Goal: Information Seeking & Learning: Learn about a topic

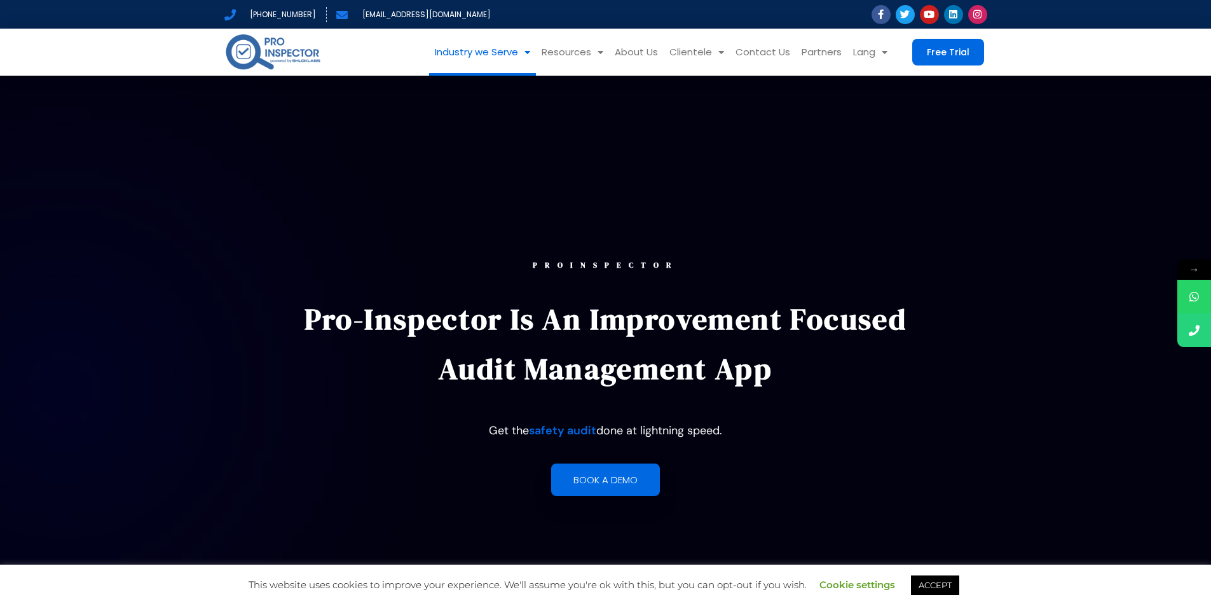
click at [534, 59] on link "Industry we Serve" at bounding box center [482, 52] width 107 height 47
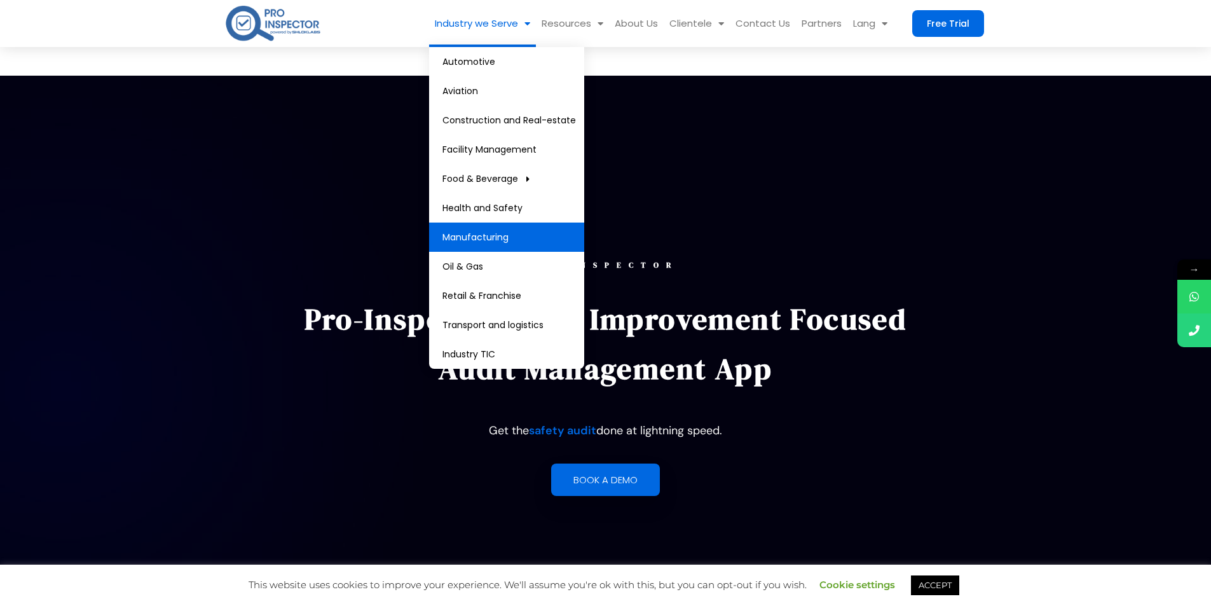
scroll to position [127, 0]
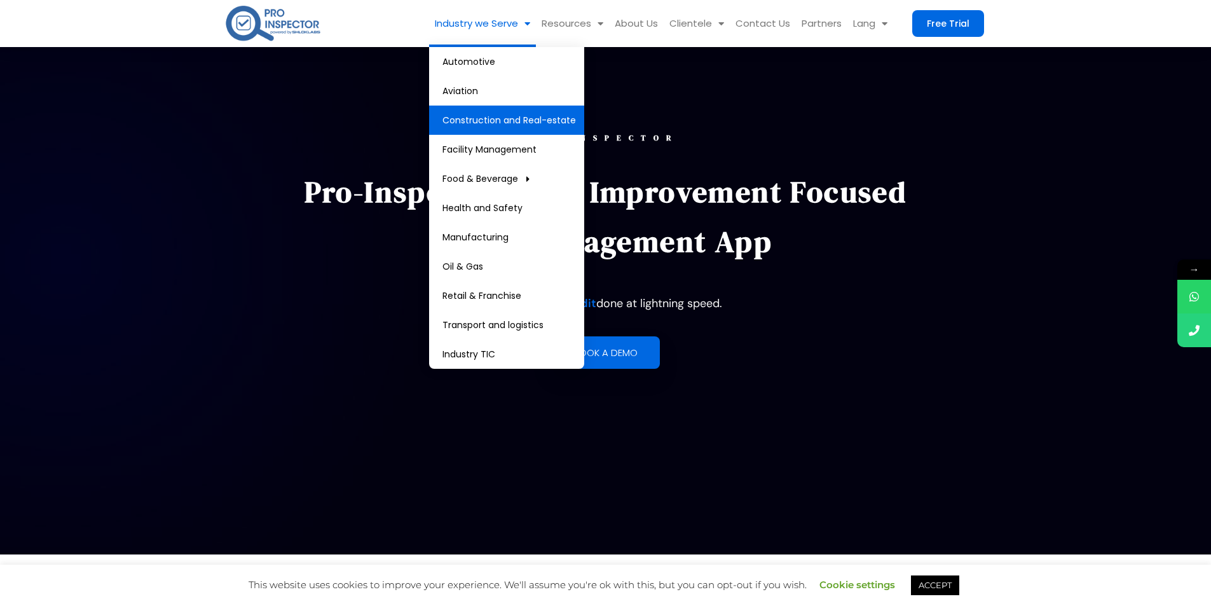
click at [525, 127] on link "Construction and Real-estate" at bounding box center [506, 120] width 155 height 29
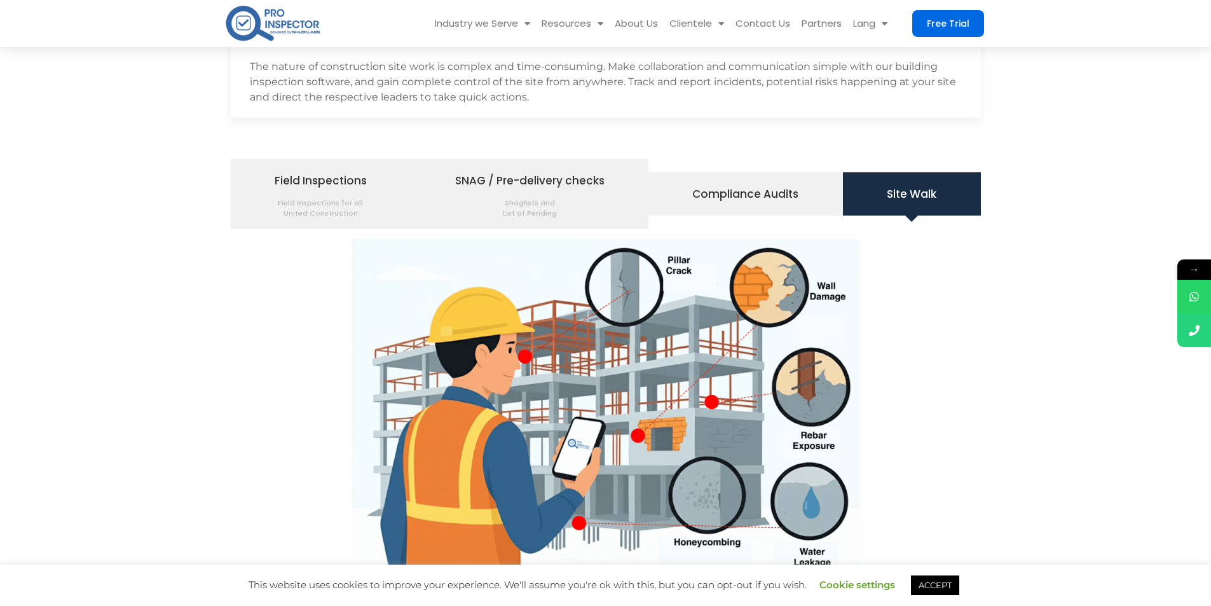
scroll to position [1526, 0]
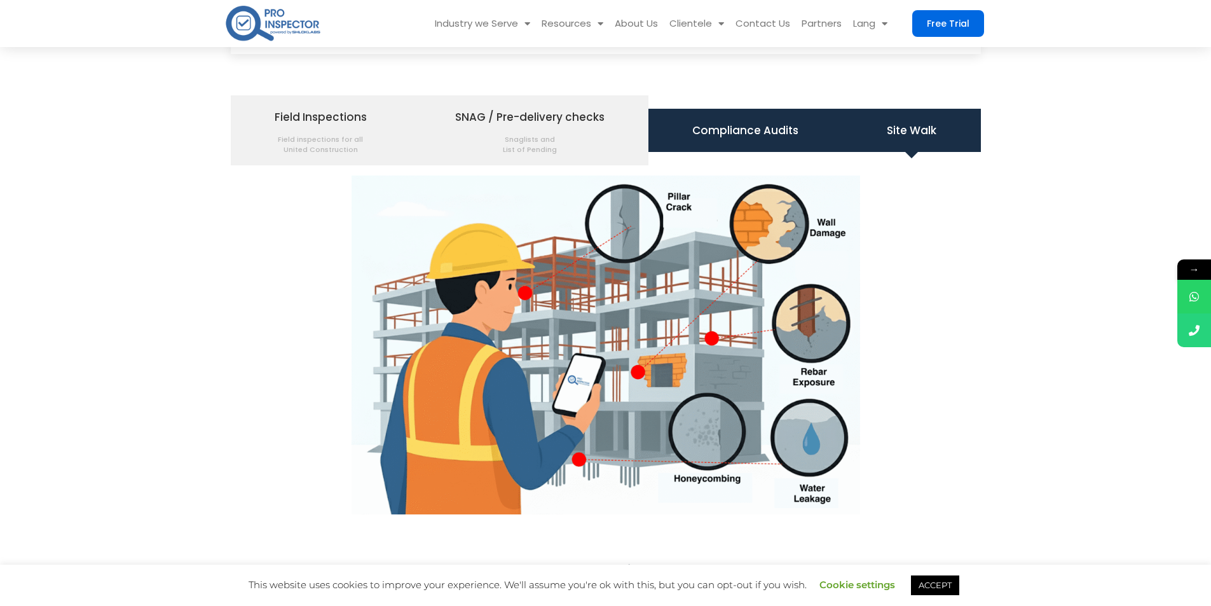
click at [748, 141] on li "Compliance Audits" at bounding box center [745, 130] width 195 height 43
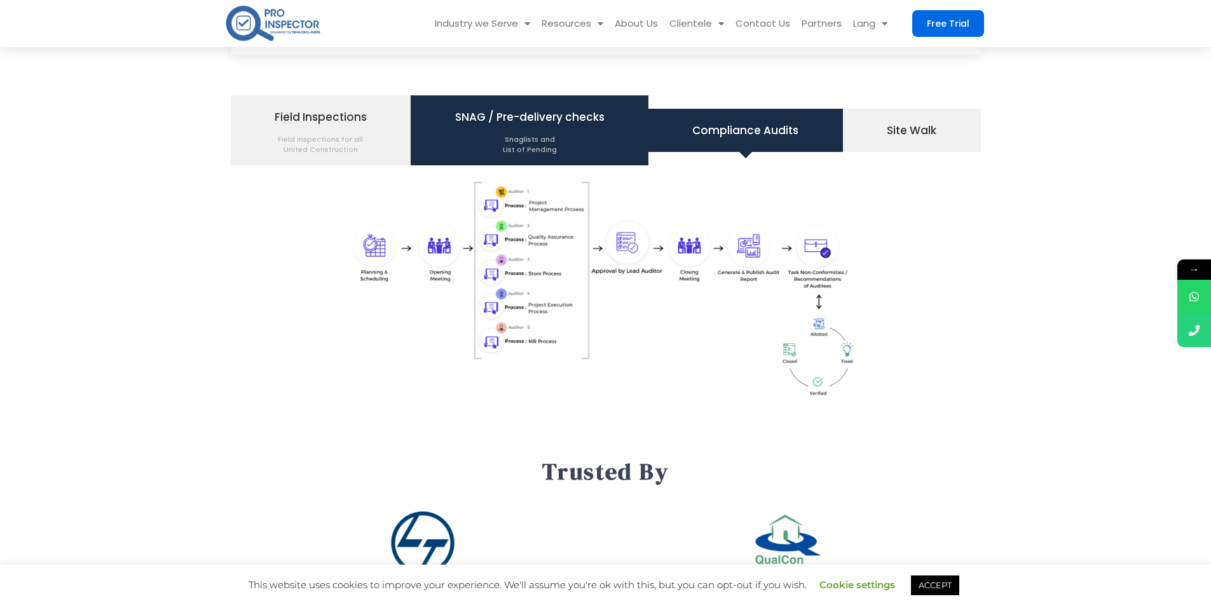
click at [524, 122] on span "SNAG / Pre-delivery checks Snaglists and List of Pending" at bounding box center [529, 130] width 149 height 48
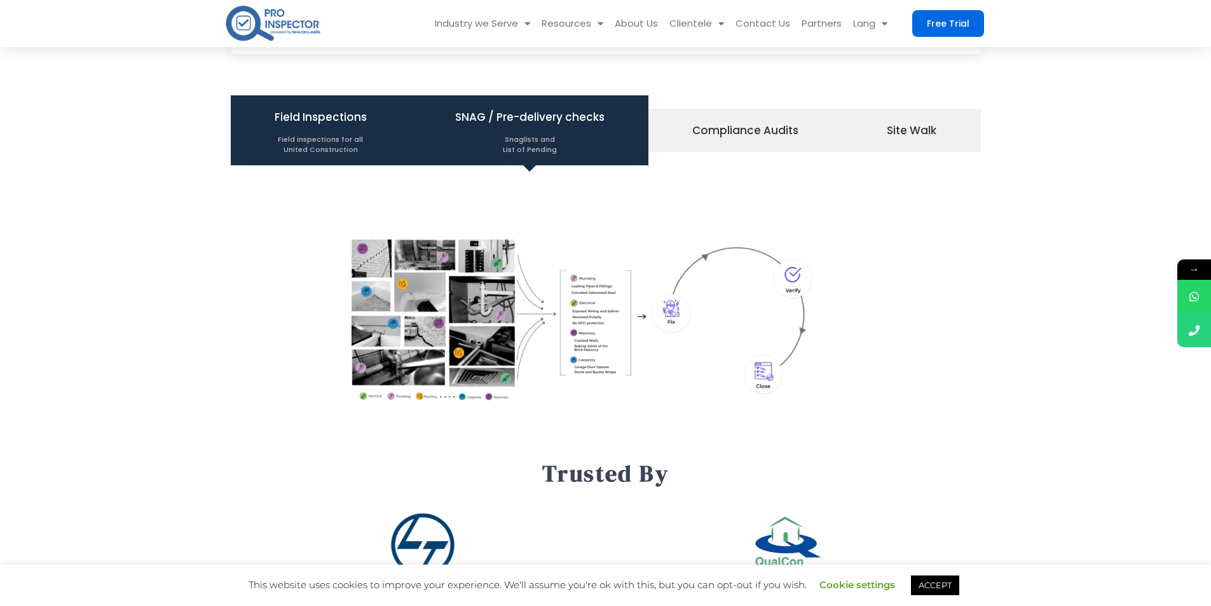
click at [380, 151] on li "Field Inspections Field inspections for all United Construction" at bounding box center [321, 130] width 181 height 70
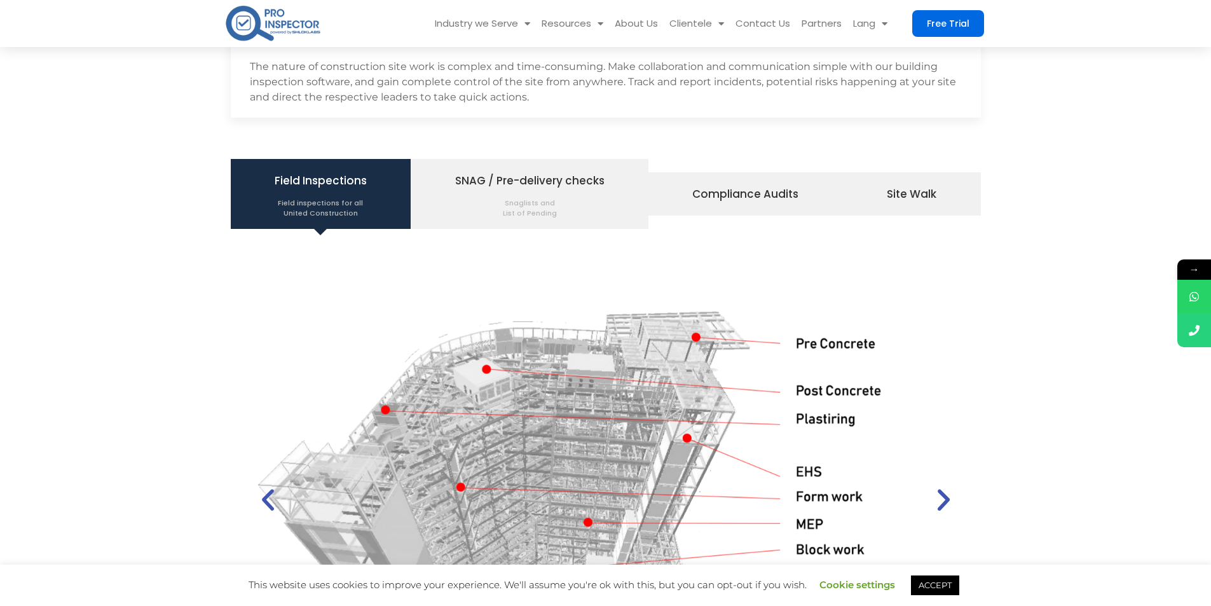
scroll to position [1399, 0]
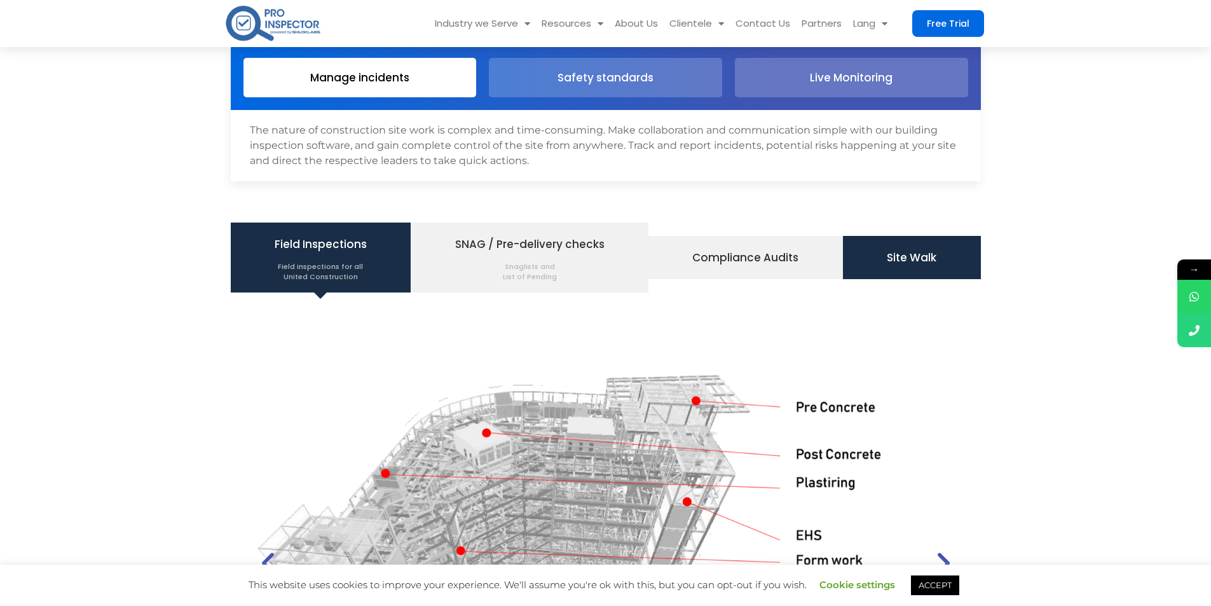
click at [887, 251] on span "Site Walk" at bounding box center [912, 258] width 50 height 22
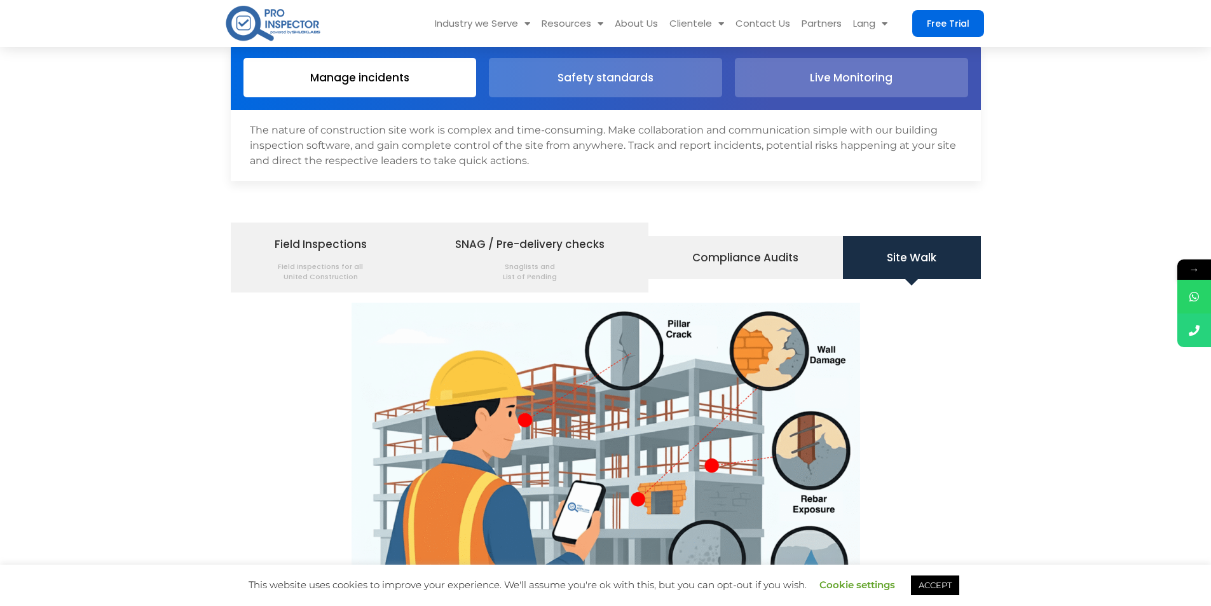
scroll to position [1526, 0]
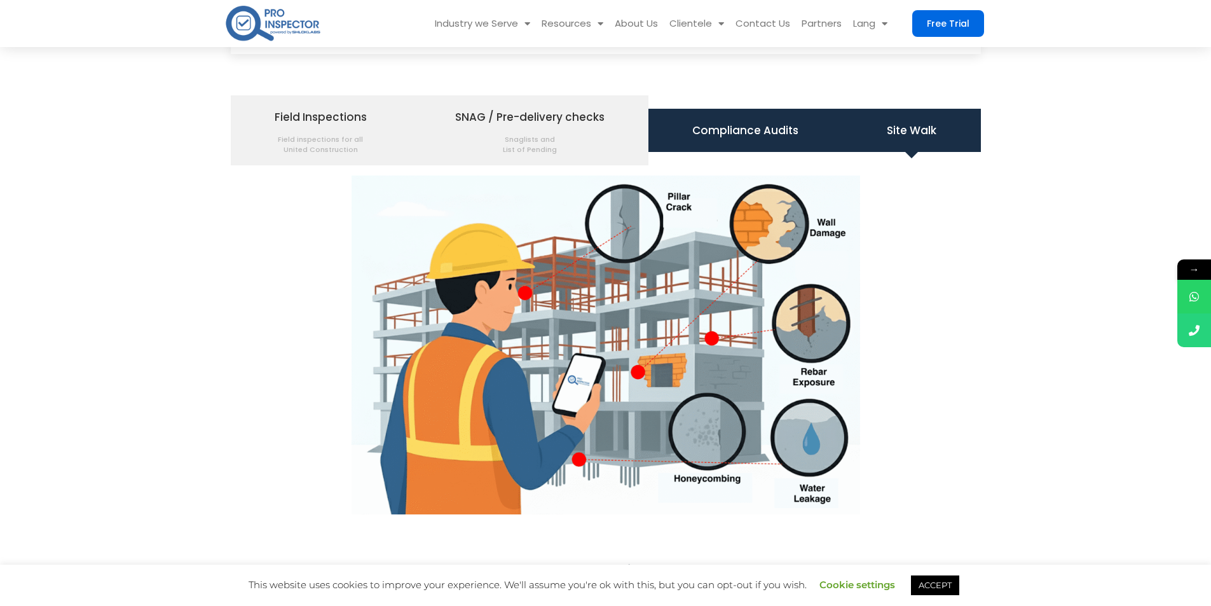
click at [722, 134] on span "Compliance Audits" at bounding box center [745, 131] width 106 height 22
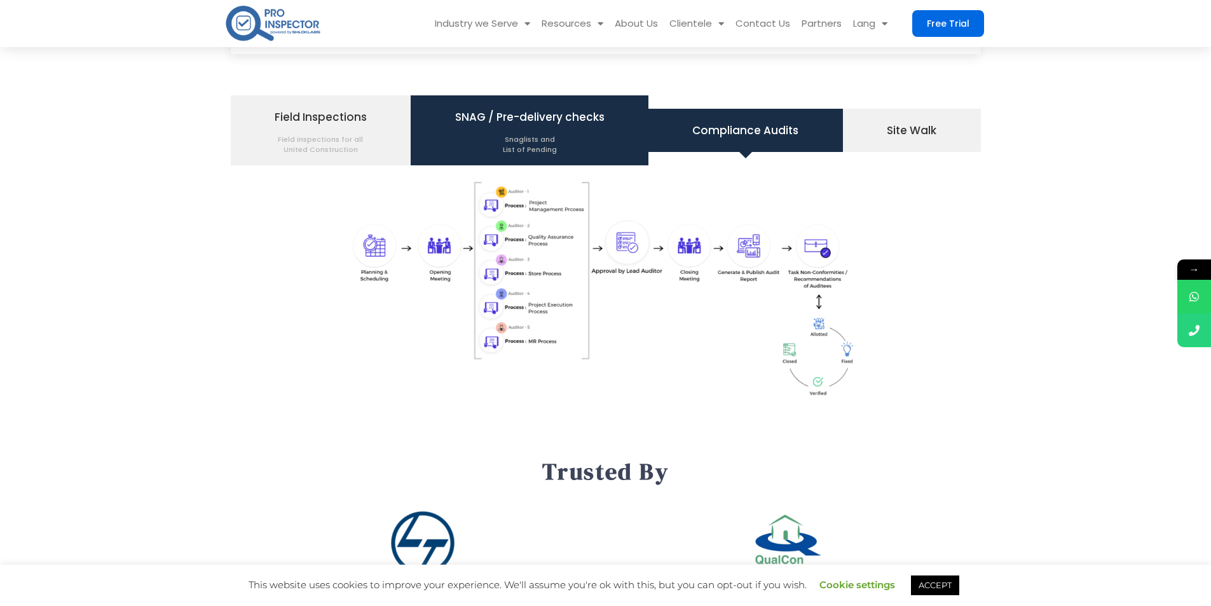
click at [560, 127] on span "SNAG / Pre-delivery checks Snaglists and List of Pending" at bounding box center [529, 130] width 149 height 48
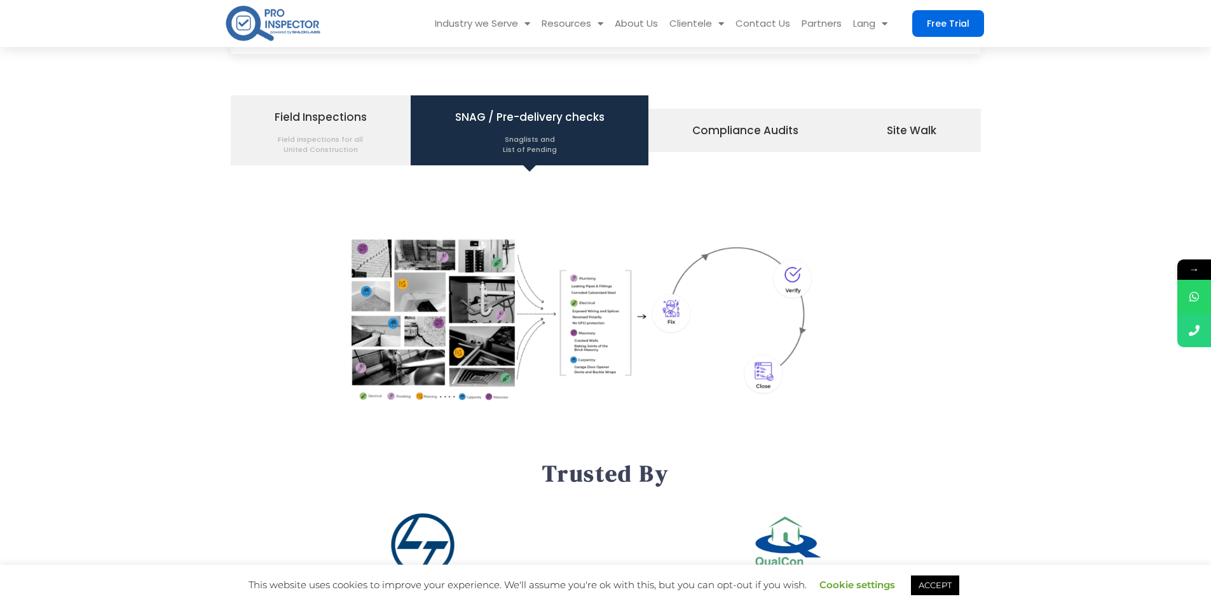
scroll to position [1399, 0]
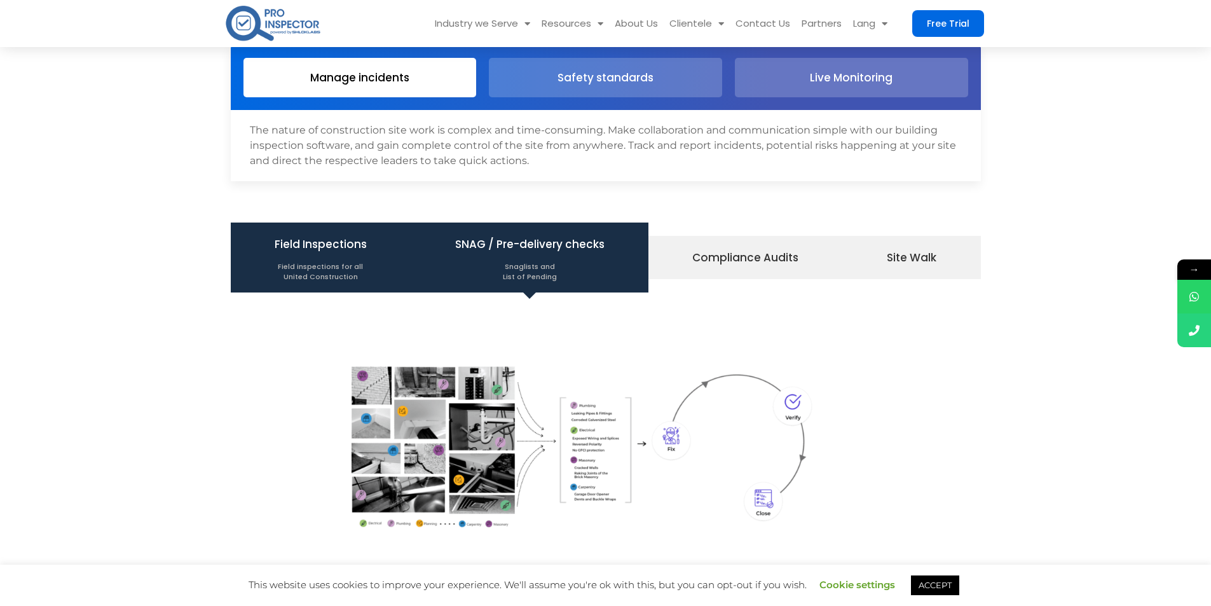
click at [354, 270] on span "Field inspections for all United Construction" at bounding box center [321, 268] width 92 height 27
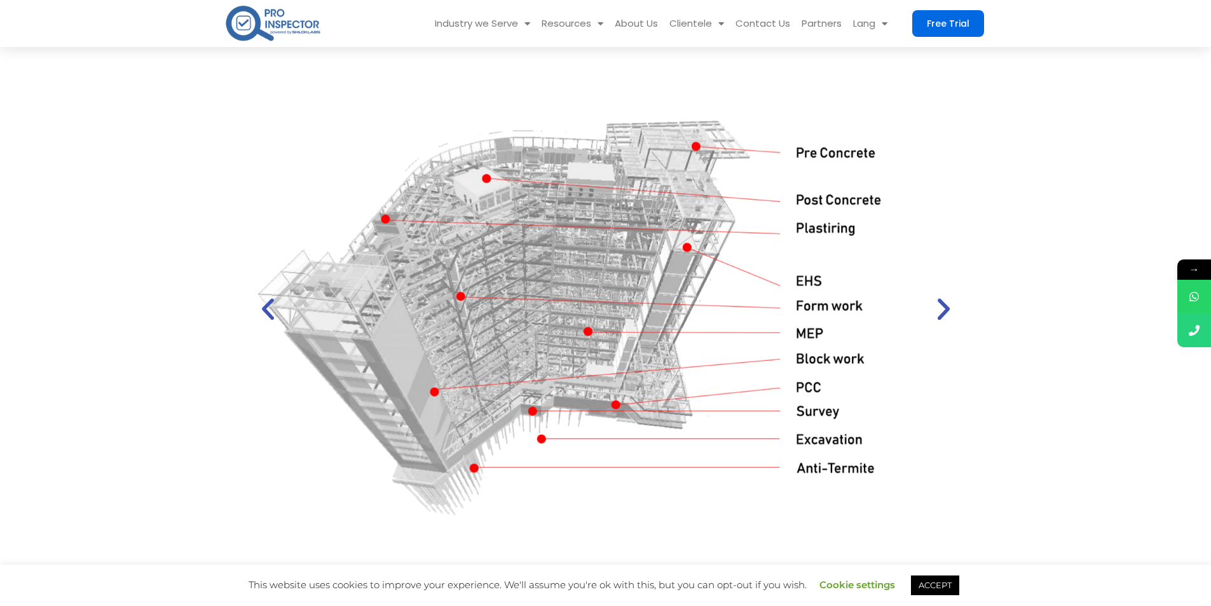
scroll to position [1716, 0]
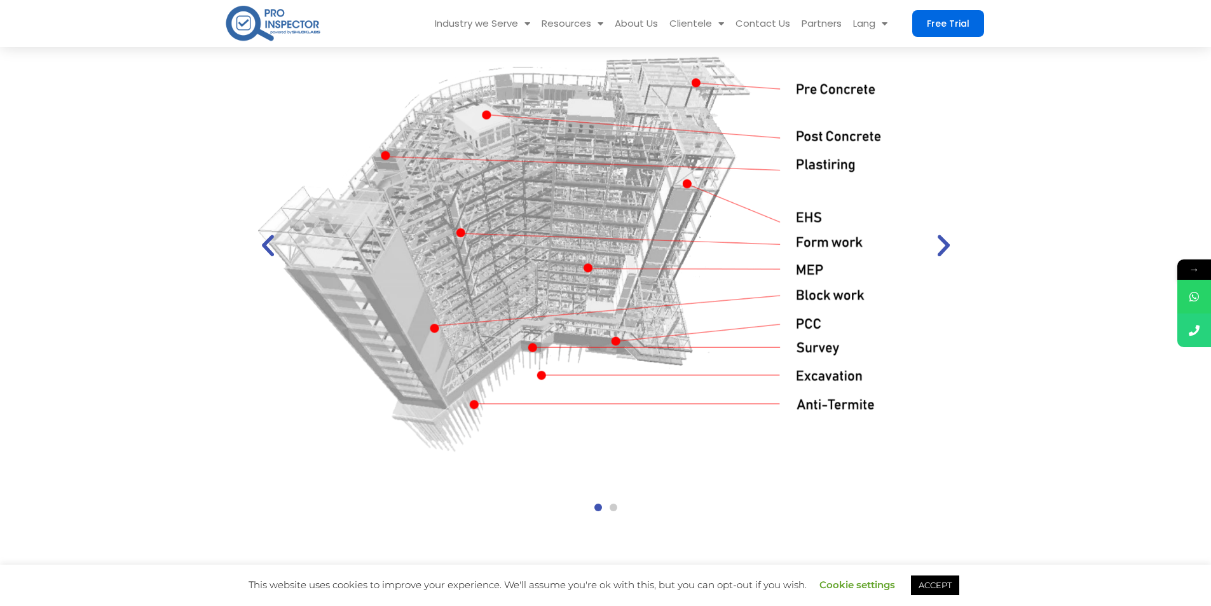
click at [947, 252] on icon "Next slide" at bounding box center [943, 245] width 29 height 29
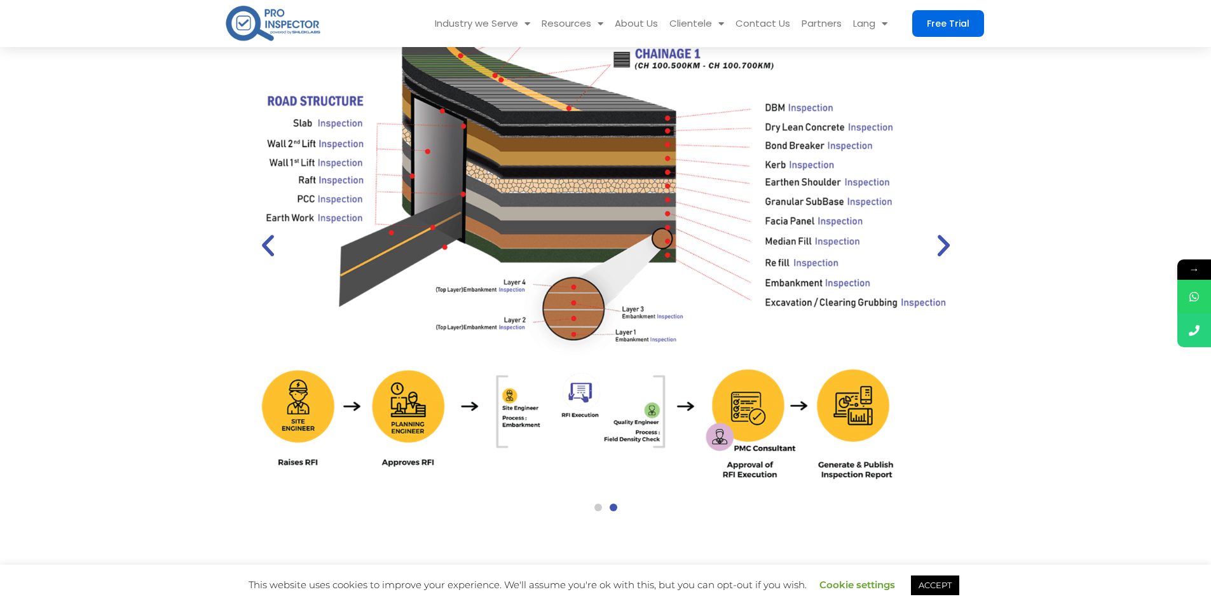
scroll to position [1780, 0]
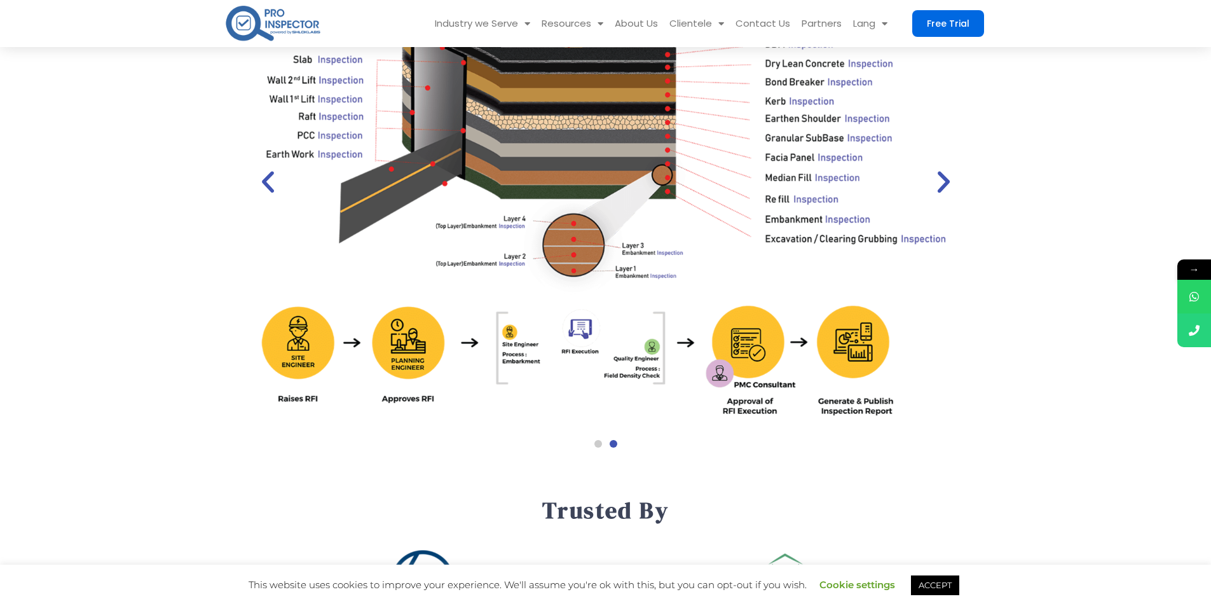
click at [948, 180] on icon "Next slide" at bounding box center [943, 181] width 29 height 29
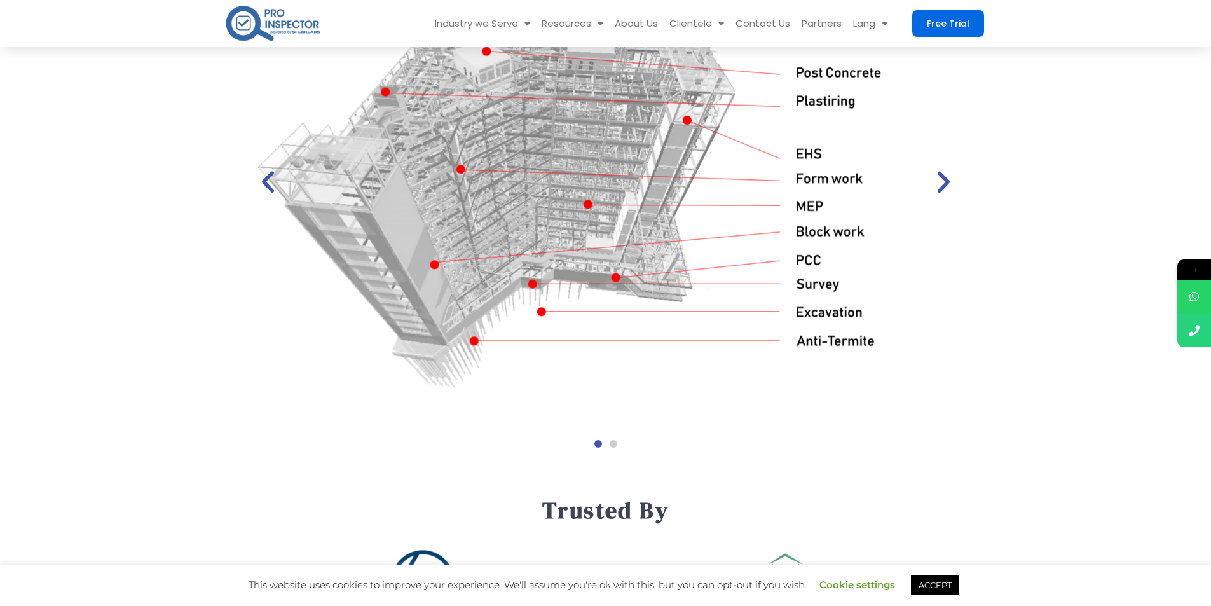
click at [948, 180] on icon "Next slide" at bounding box center [943, 181] width 29 height 29
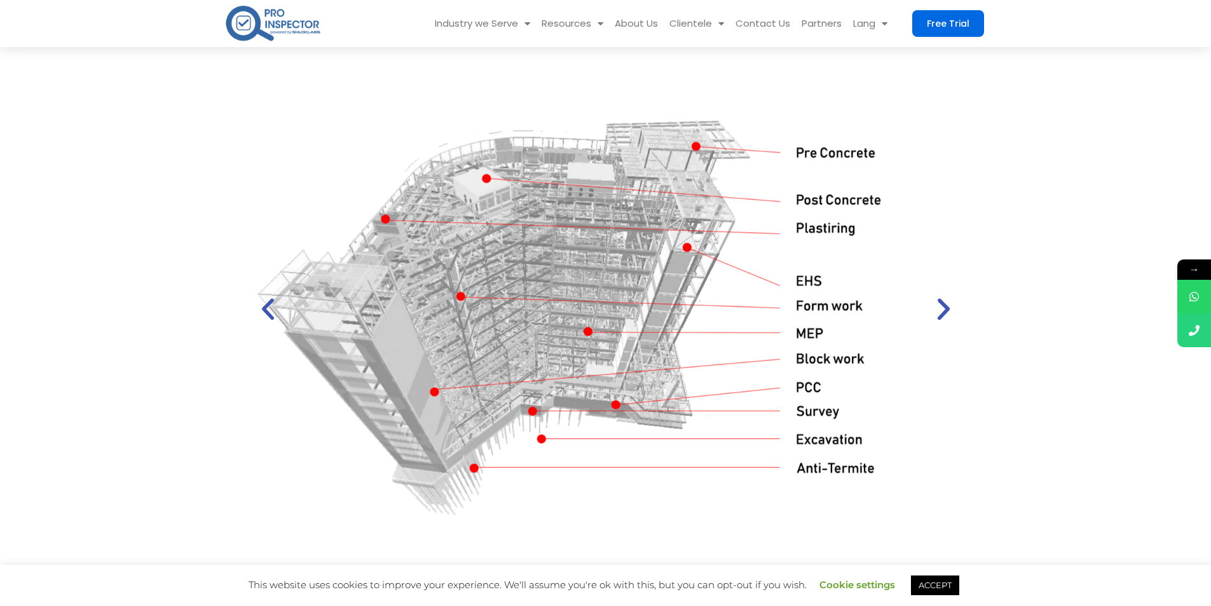
scroll to position [1716, 0]
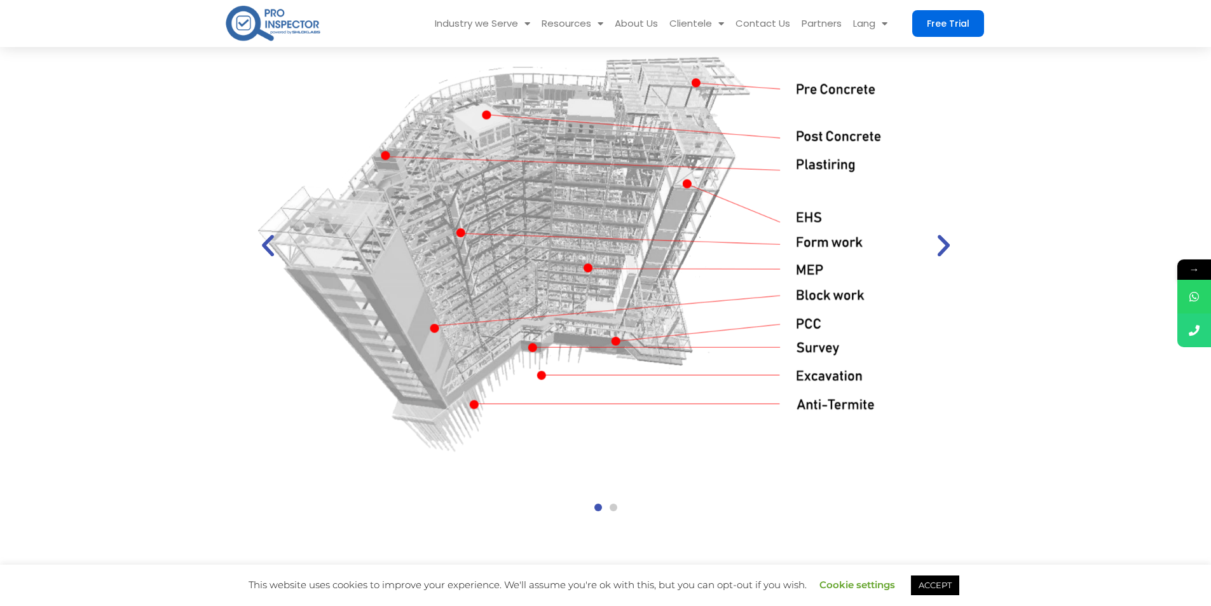
click at [945, 240] on icon "Next slide" at bounding box center [943, 245] width 29 height 29
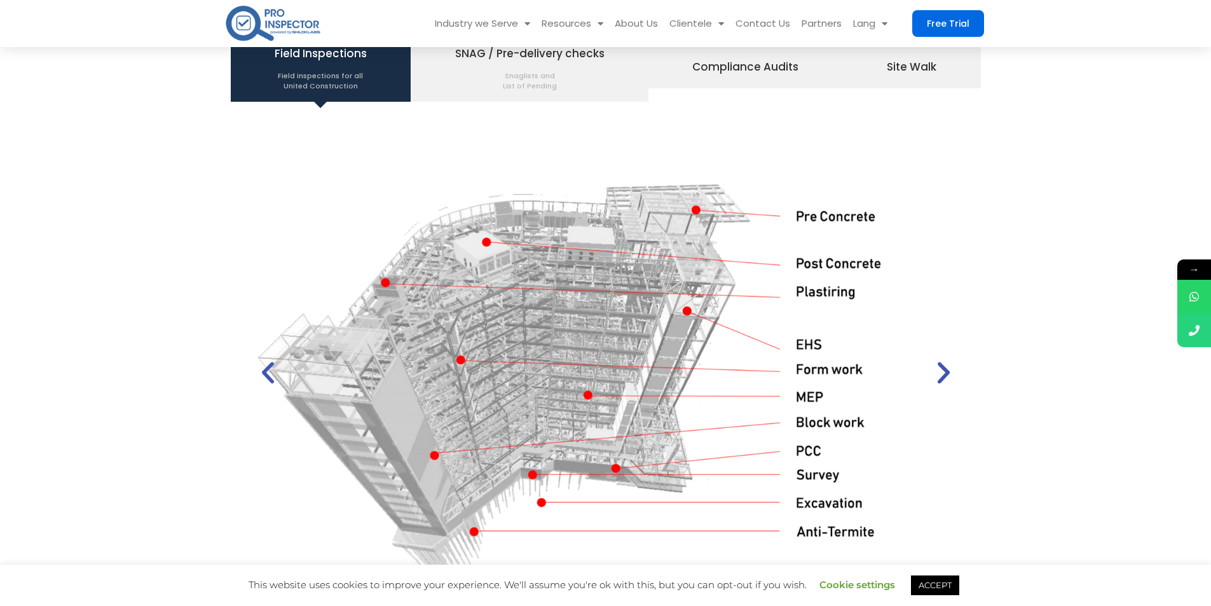
scroll to position [1462, 0]
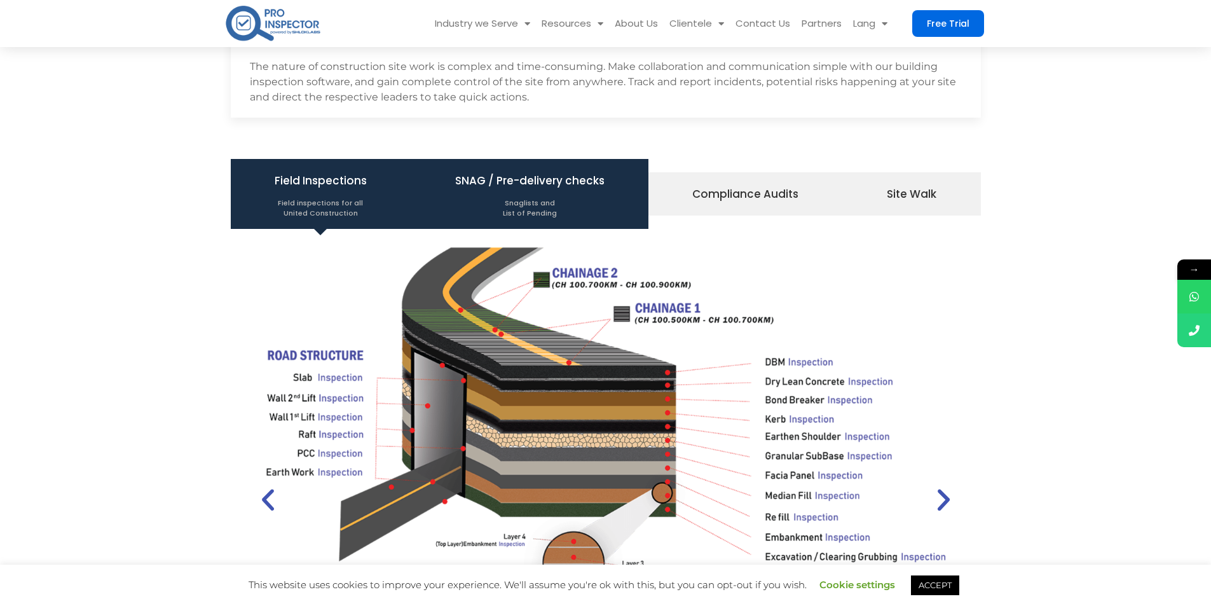
click at [534, 191] on span "SNAG / Pre-delivery checks Snaglists and List of Pending" at bounding box center [529, 194] width 149 height 48
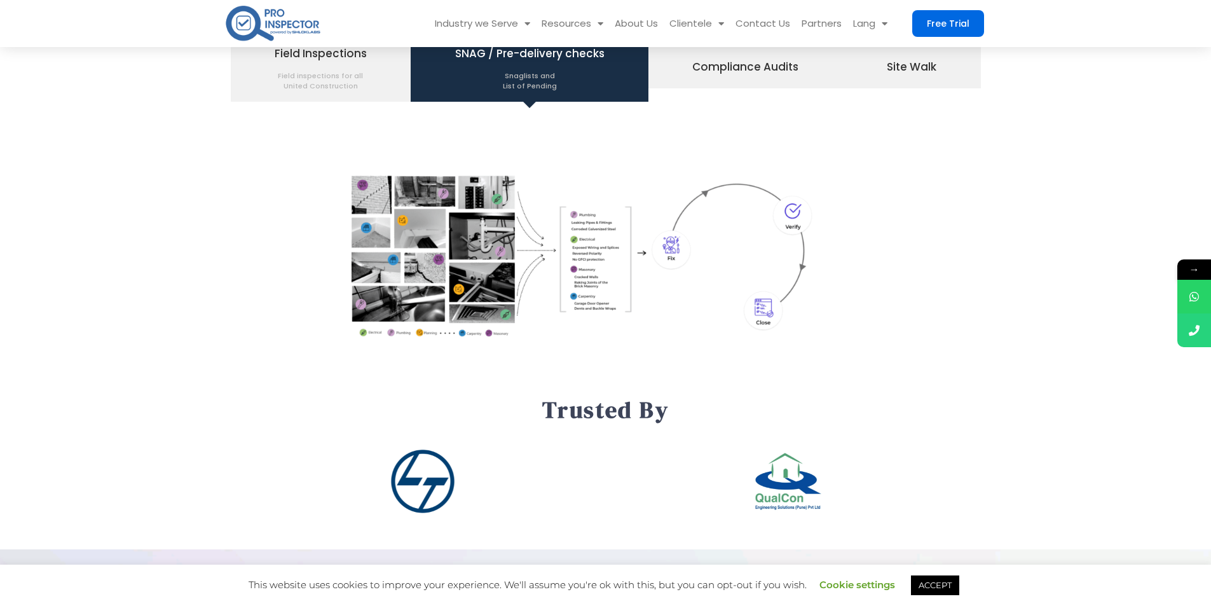
scroll to position [1526, 0]
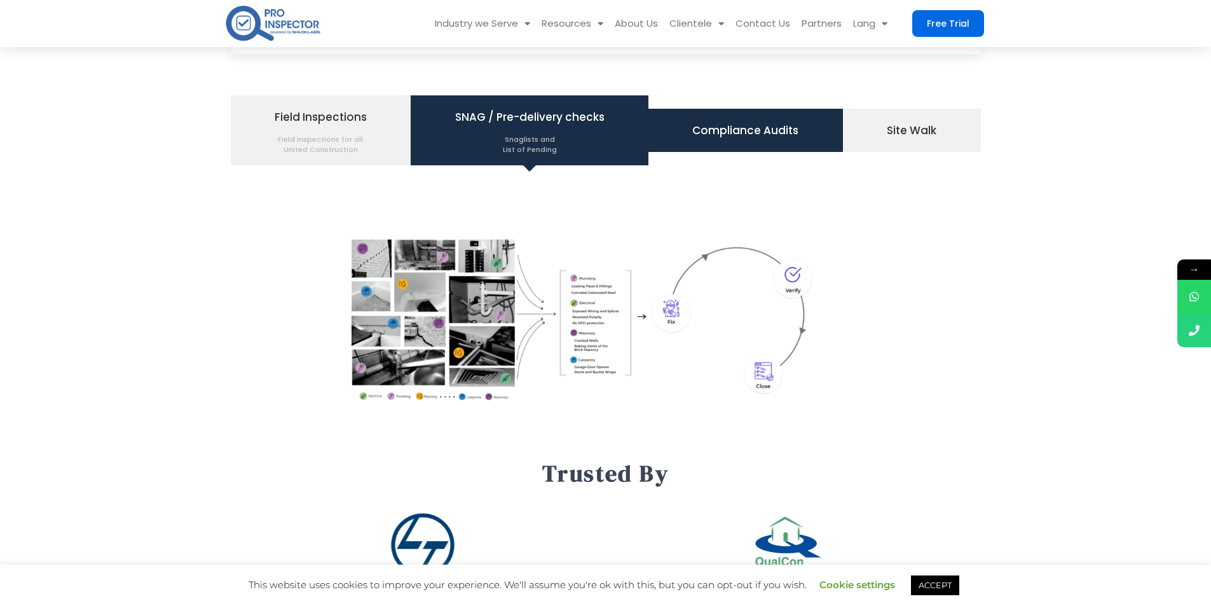
click at [735, 118] on li "Compliance Audits" at bounding box center [745, 130] width 195 height 43
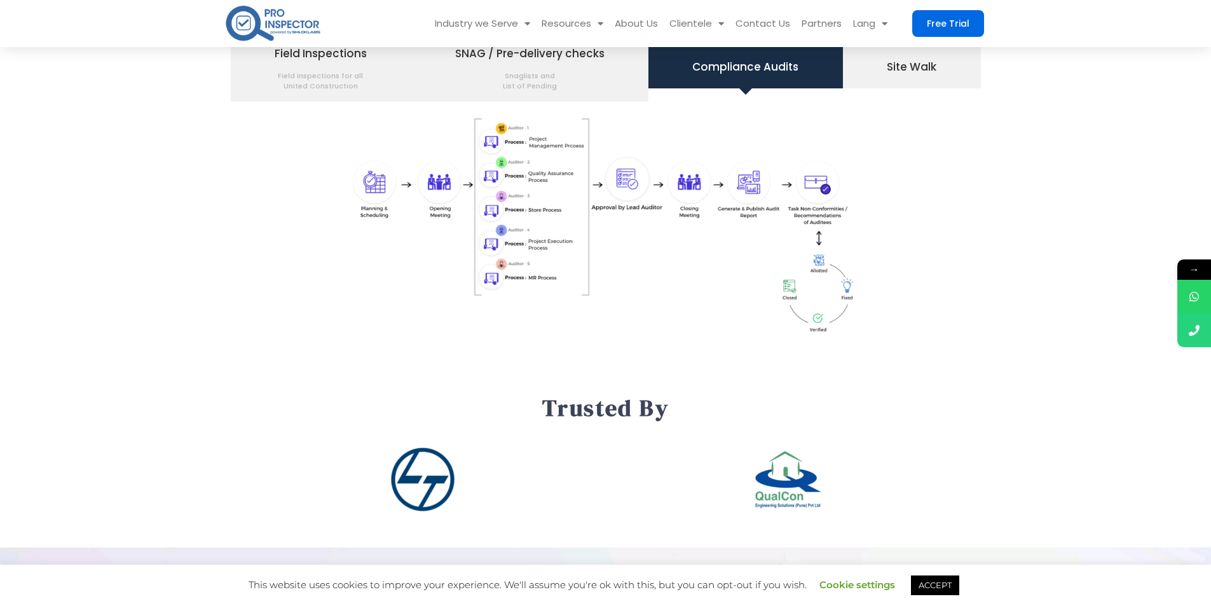
scroll to position [1462, 0]
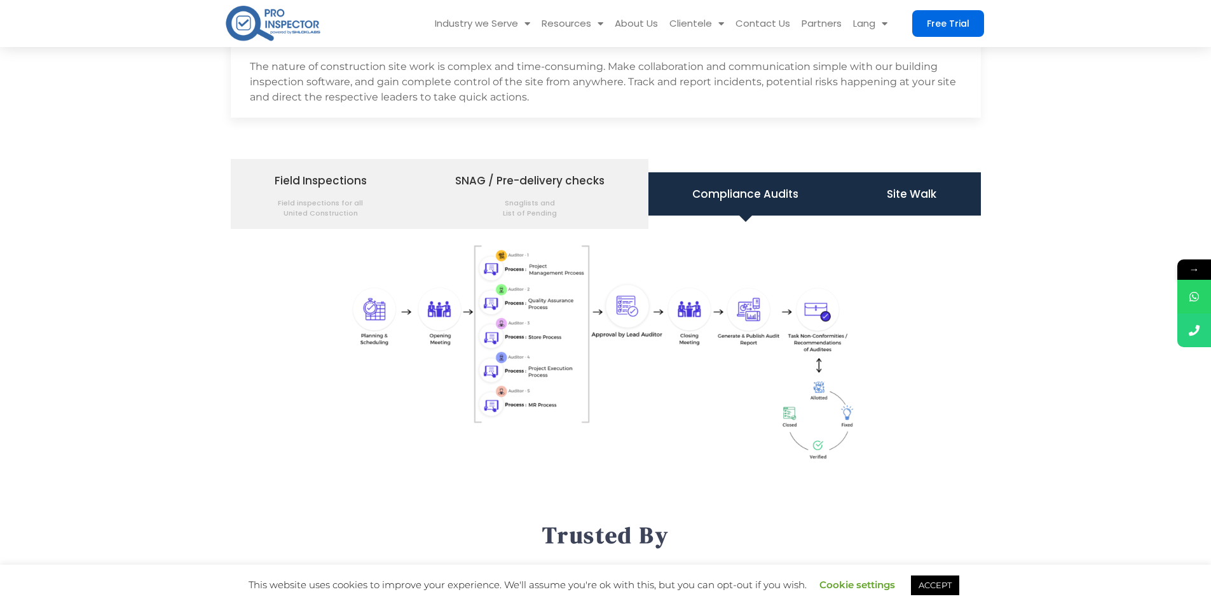
click at [903, 199] on span "Site Walk" at bounding box center [912, 194] width 50 height 22
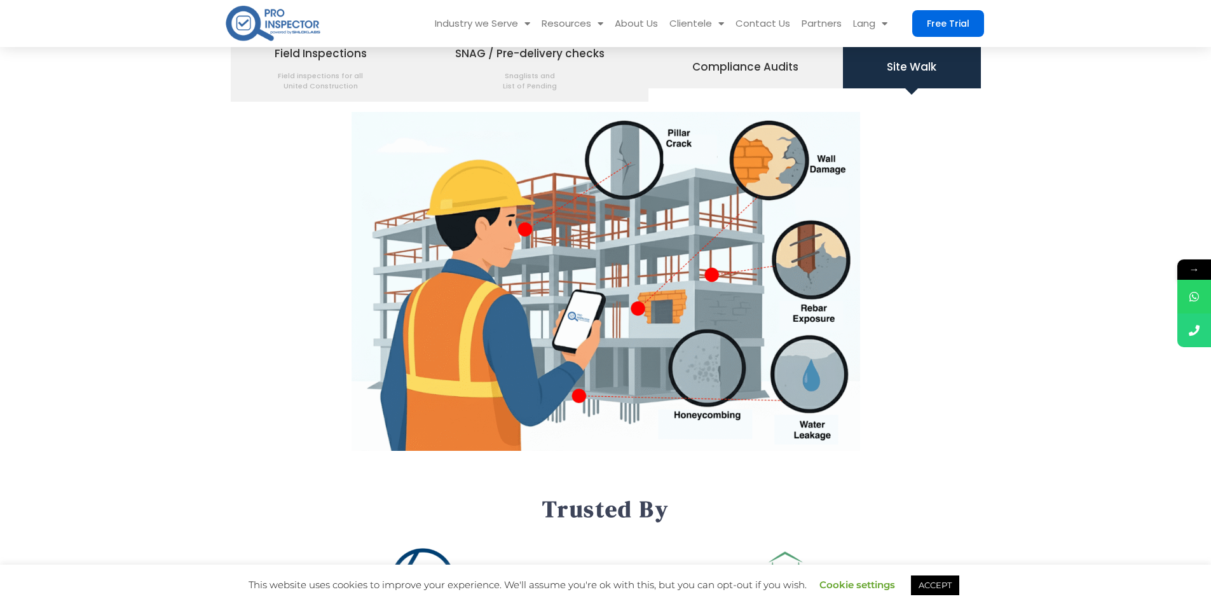
scroll to position [1399, 0]
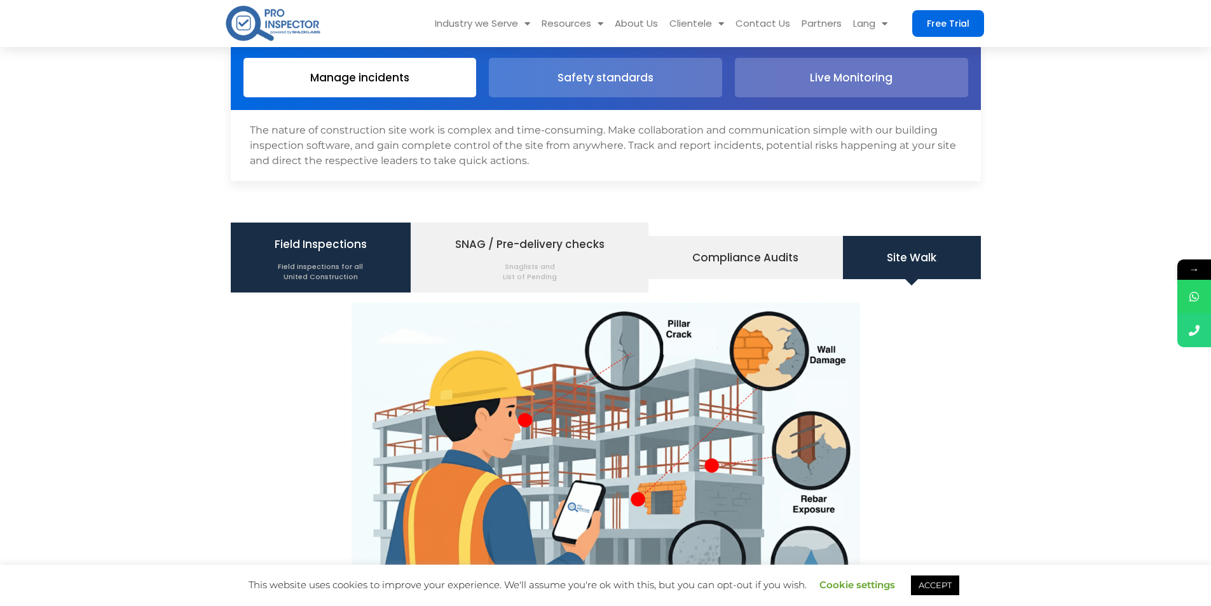
click at [388, 250] on li "Field Inspections Field inspections for all United Construction" at bounding box center [321, 258] width 181 height 70
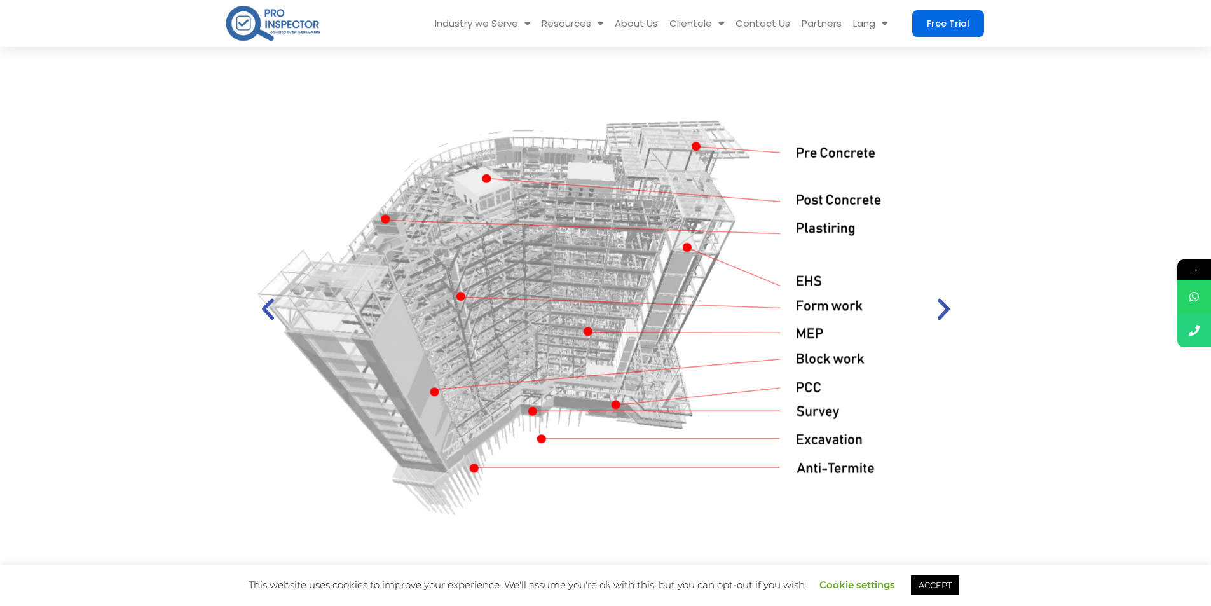
scroll to position [1526, 0]
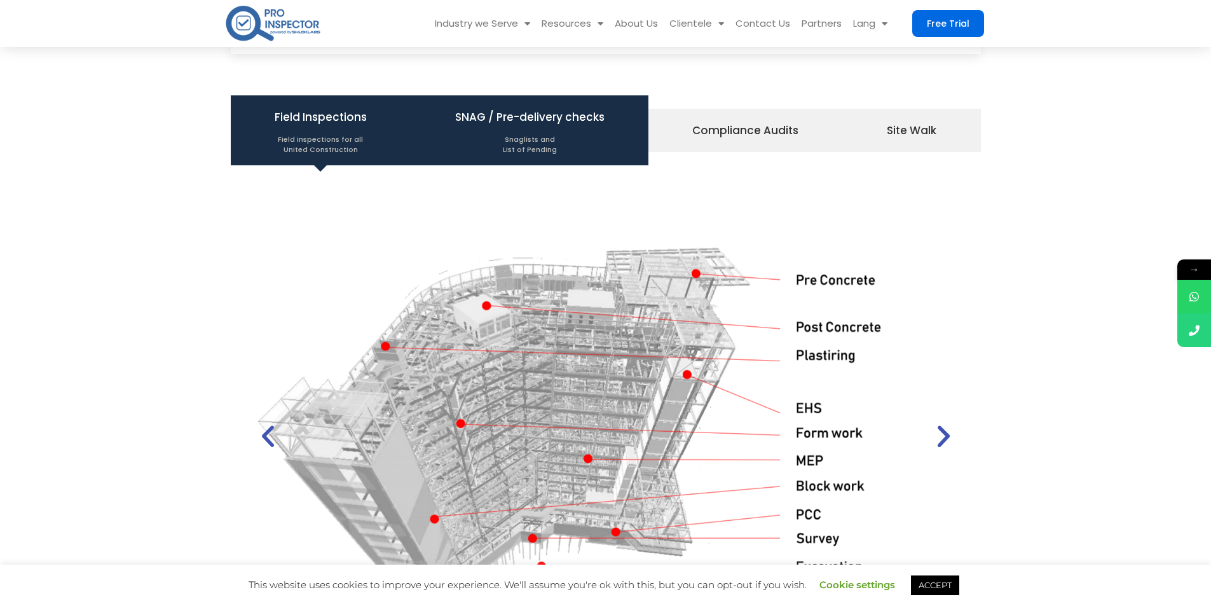
click at [510, 126] on span "SNAG / Pre-delivery checks Snaglists and List of Pending" at bounding box center [529, 130] width 149 height 48
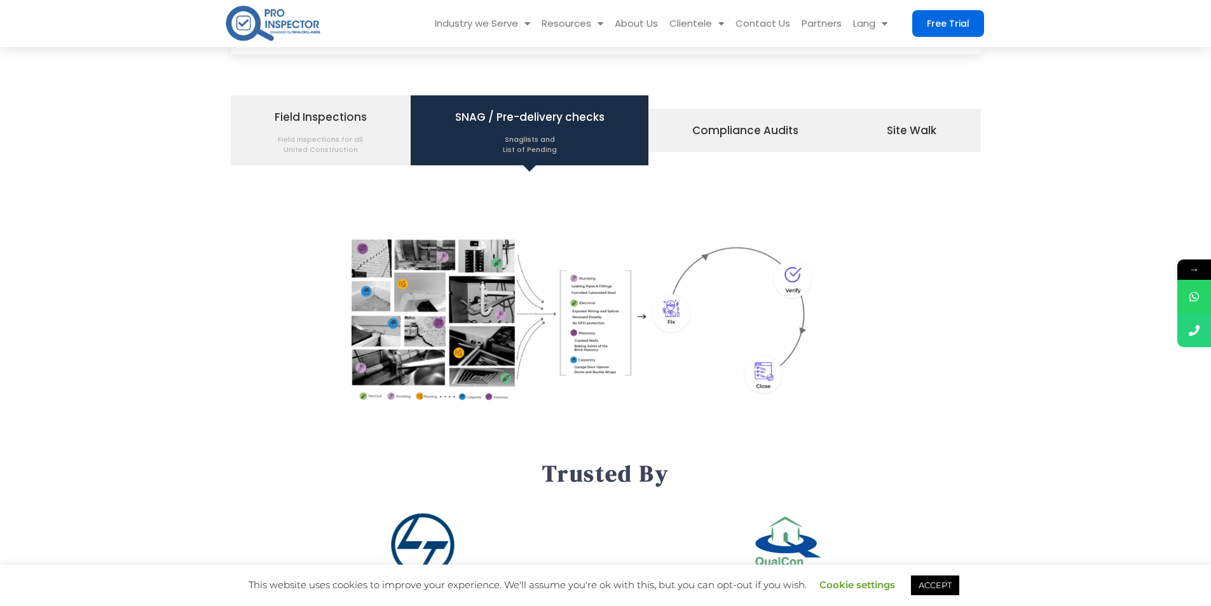
scroll to position [1462, 0]
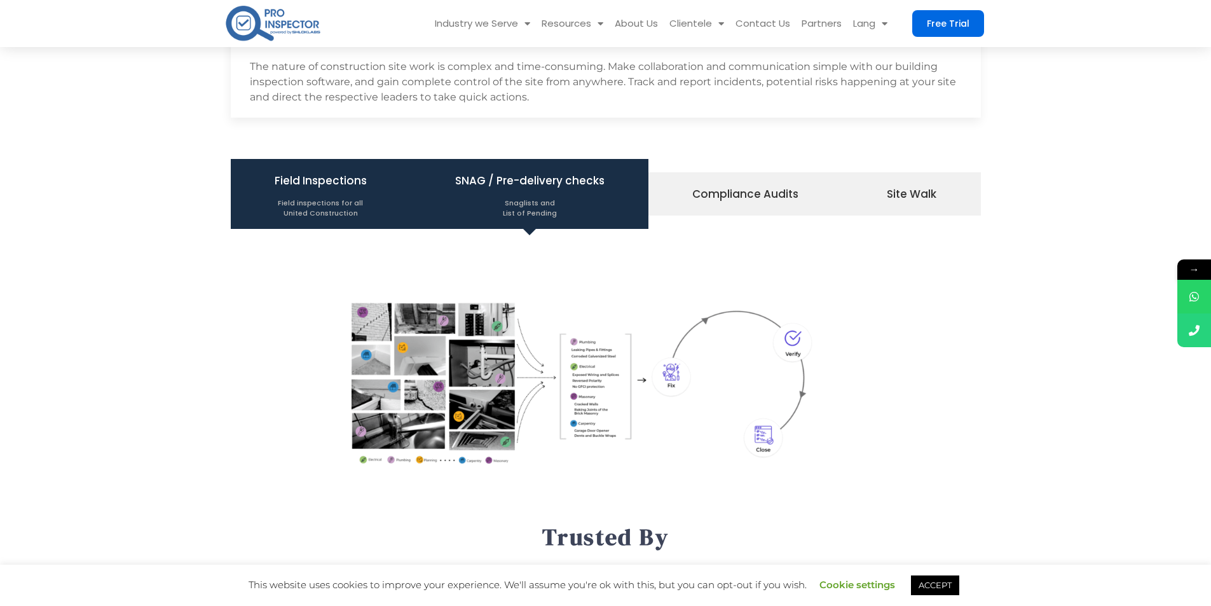
click at [346, 191] on span "Field Inspections Field inspections for all United Construction" at bounding box center [321, 194] width 92 height 48
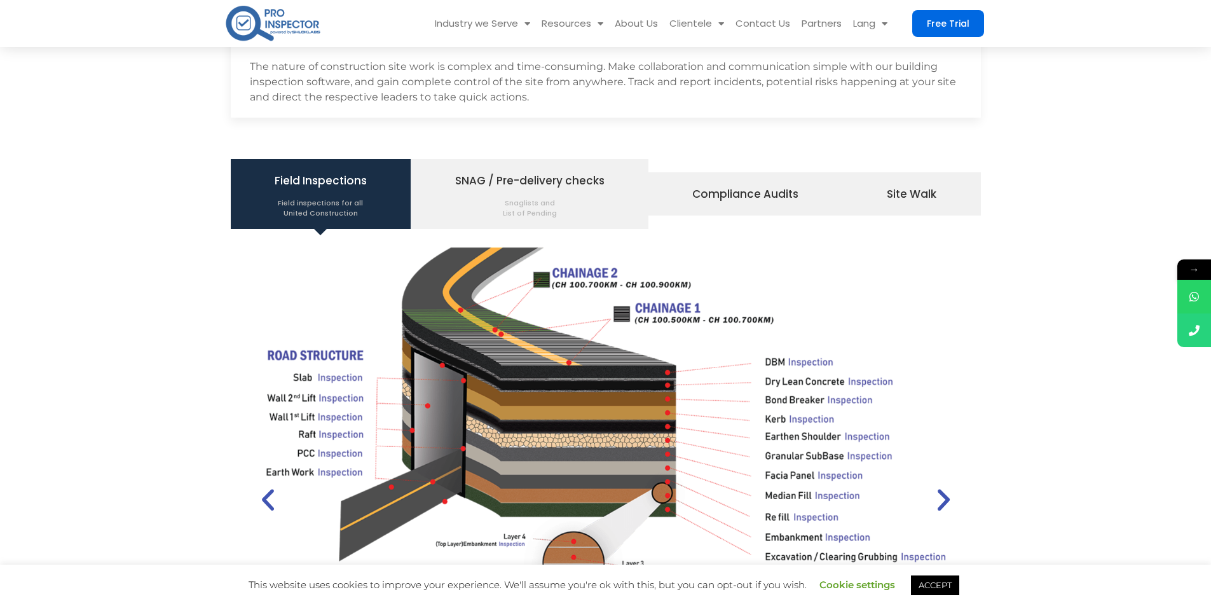
scroll to position [1526, 0]
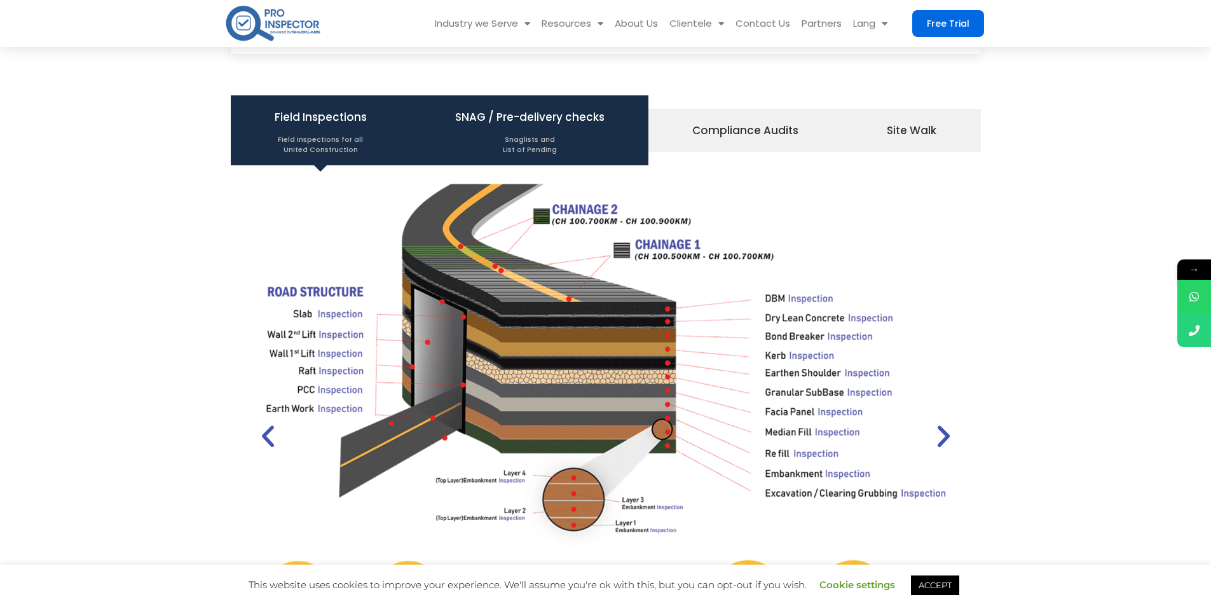
click at [541, 147] on span "Snaglists and List of Pending" at bounding box center [529, 141] width 149 height 27
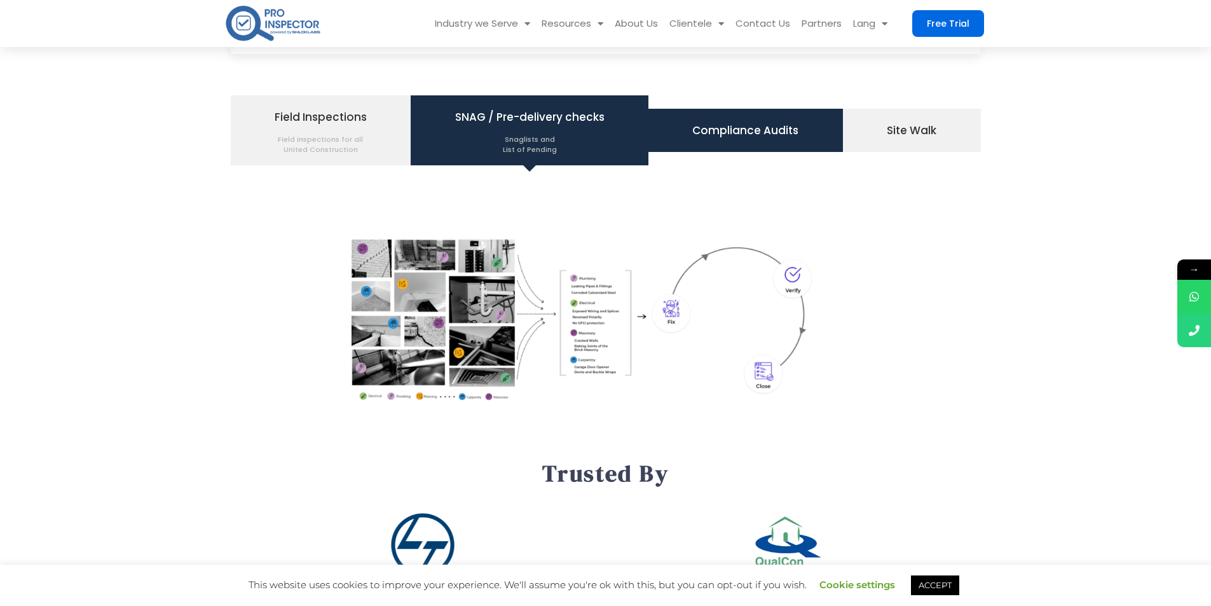
click at [723, 151] on li "Compliance Audits" at bounding box center [745, 130] width 195 height 43
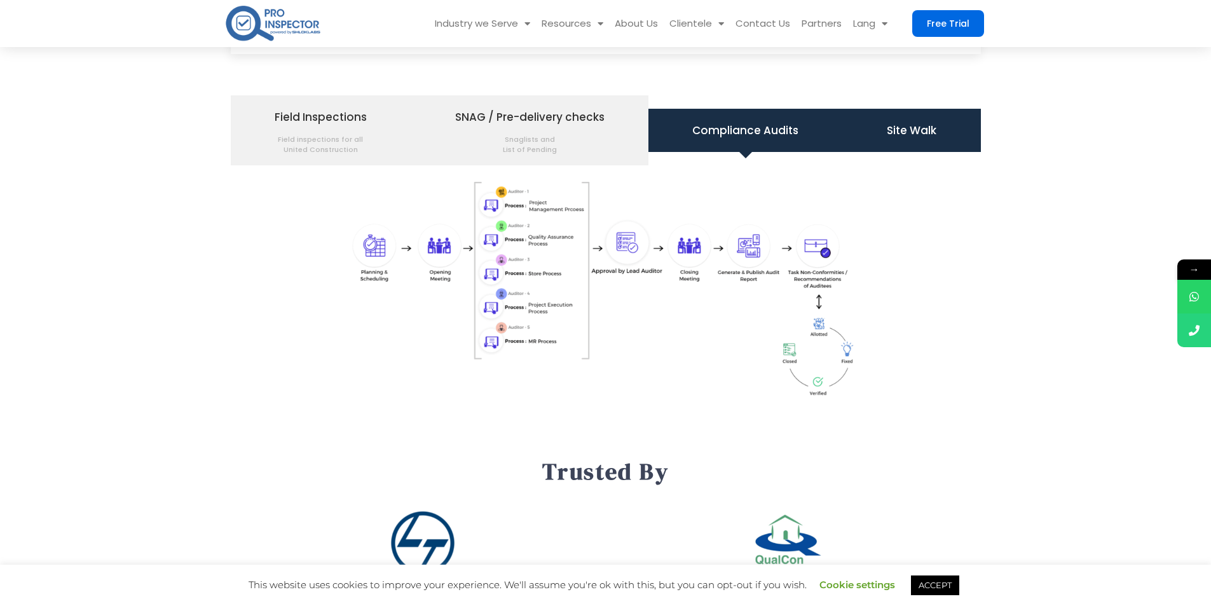
click at [883, 146] on li "Site Walk" at bounding box center [912, 130] width 138 height 43
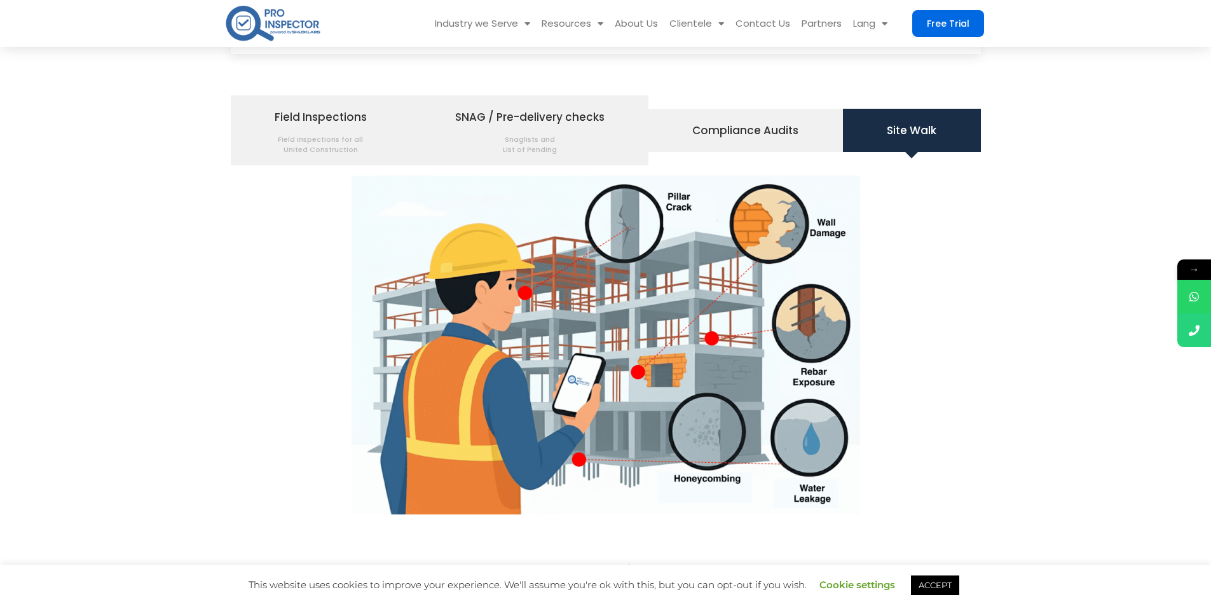
click at [713, 158] on ul "Field Inspections Field inspections for all United Construction SNAG / Pre-deli…" at bounding box center [606, 130] width 750 height 70
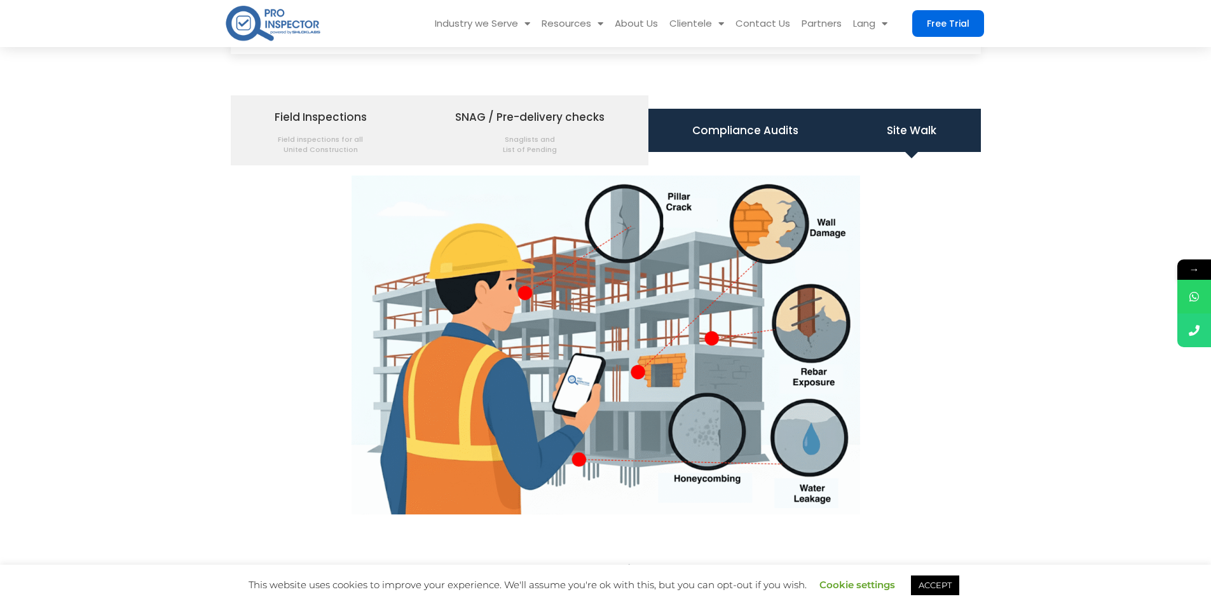
click at [710, 146] on li "Compliance Audits" at bounding box center [745, 130] width 195 height 43
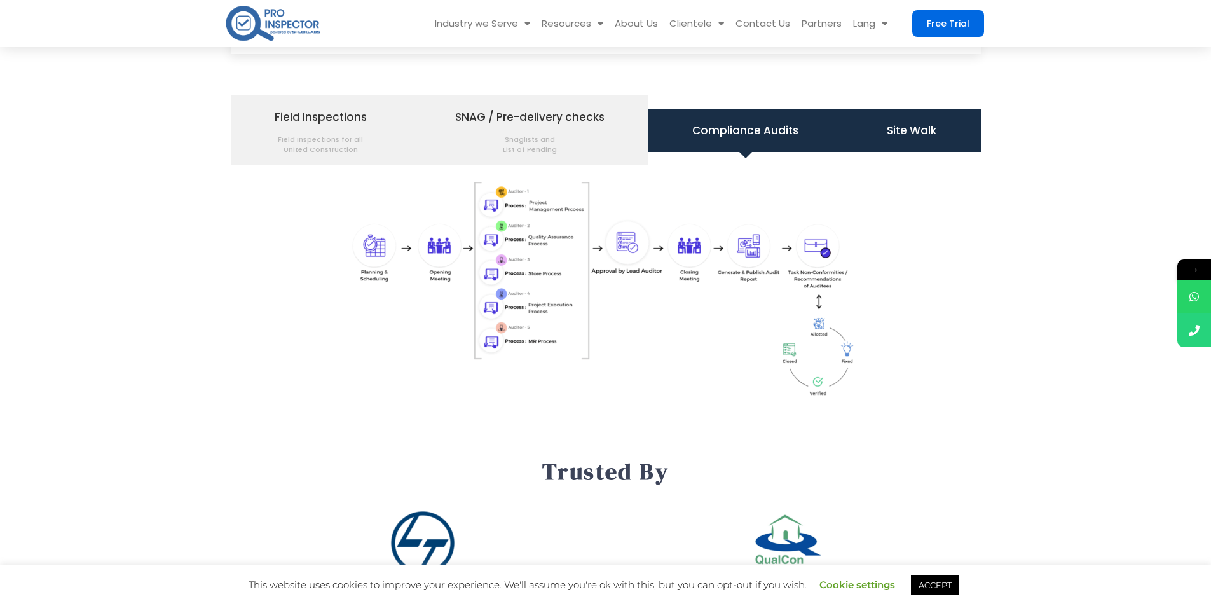
click at [924, 109] on li "Site Walk" at bounding box center [912, 130] width 138 height 43
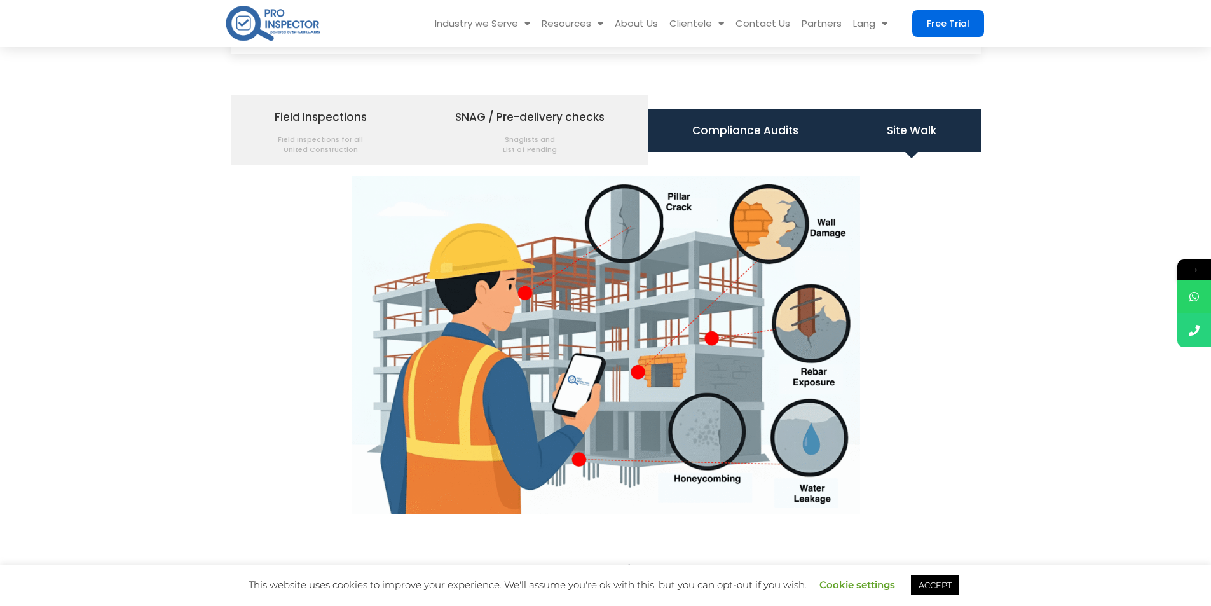
click at [792, 117] on li "Compliance Audits" at bounding box center [745, 130] width 195 height 43
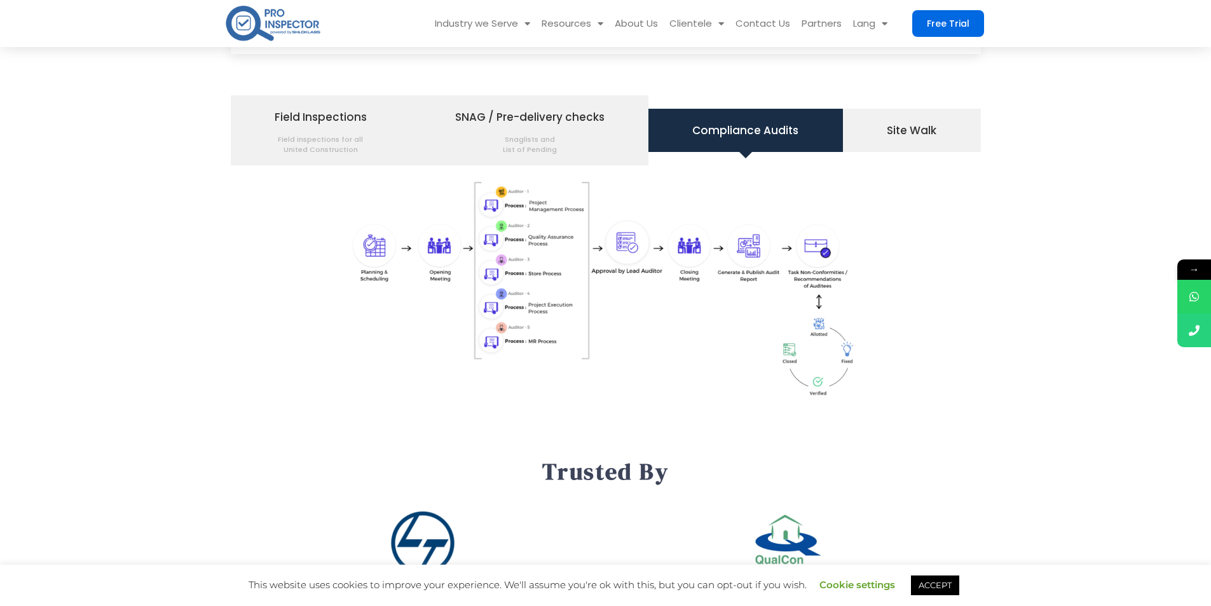
scroll to position [1589, 0]
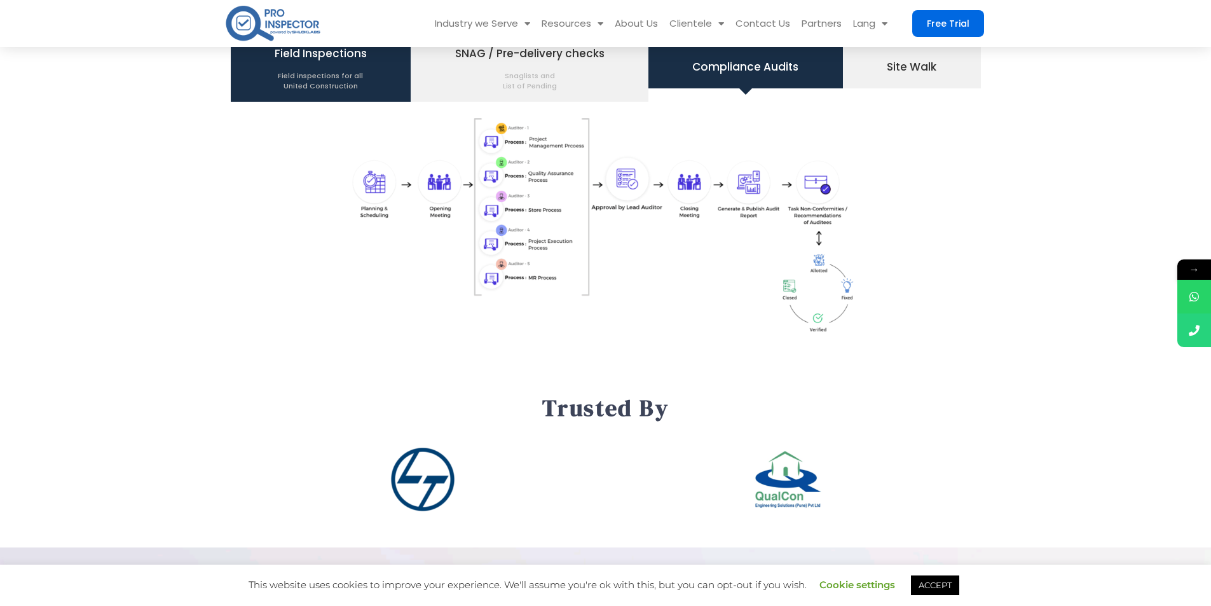
click at [290, 82] on span "Field inspections for all United Construction" at bounding box center [321, 77] width 92 height 27
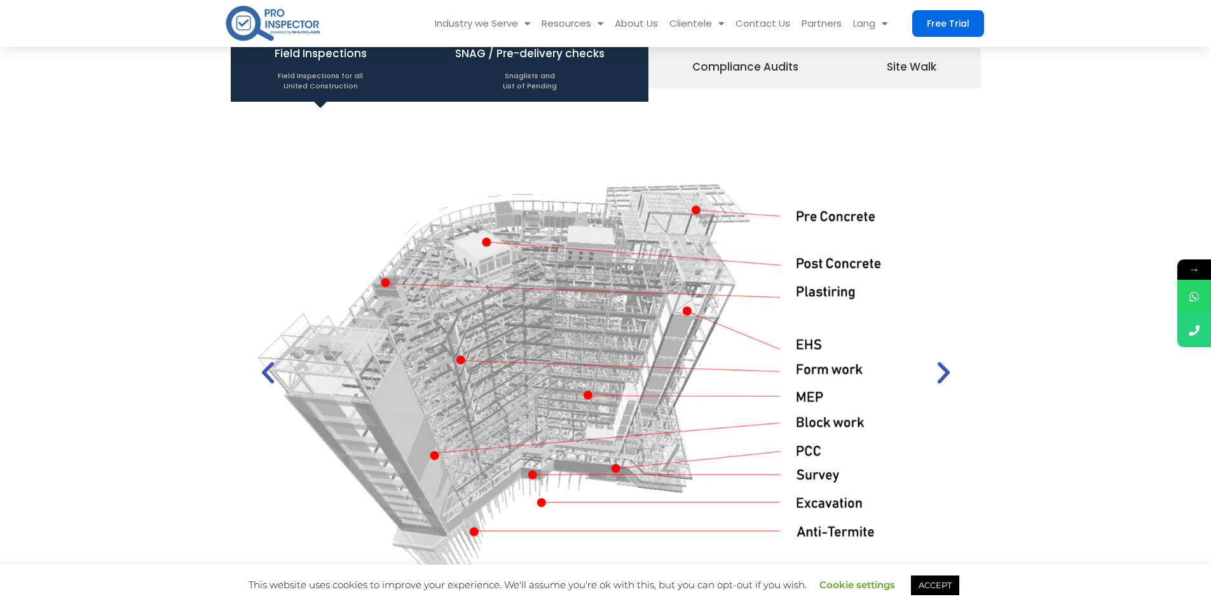
scroll to position [1526, 0]
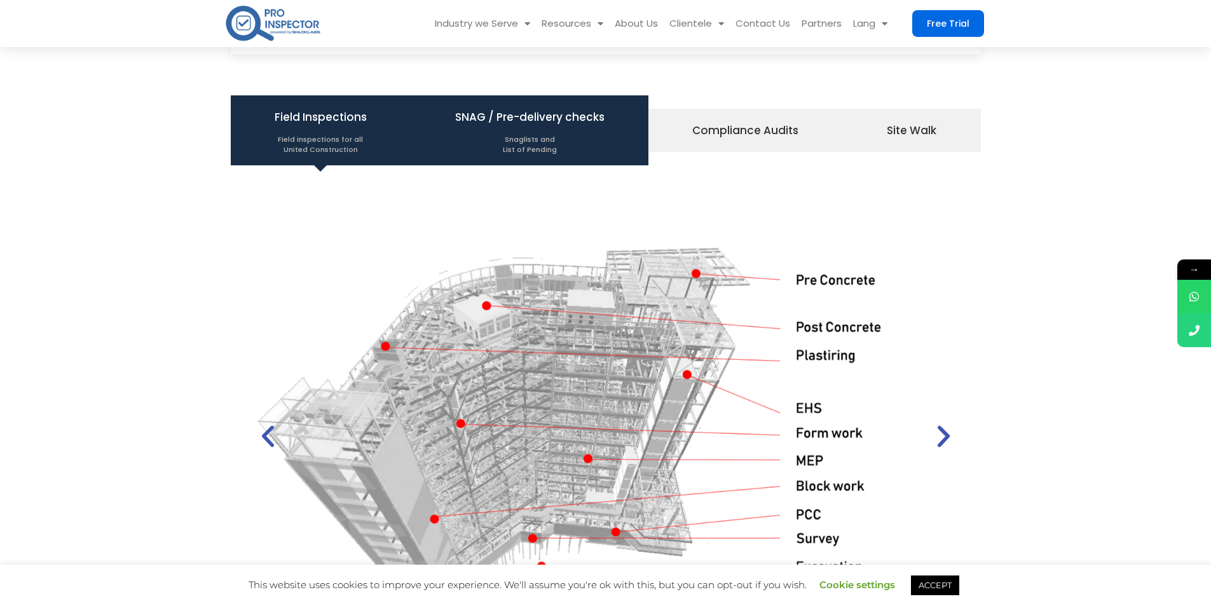
click at [563, 137] on span "Snaglists and List of Pending" at bounding box center [529, 141] width 149 height 27
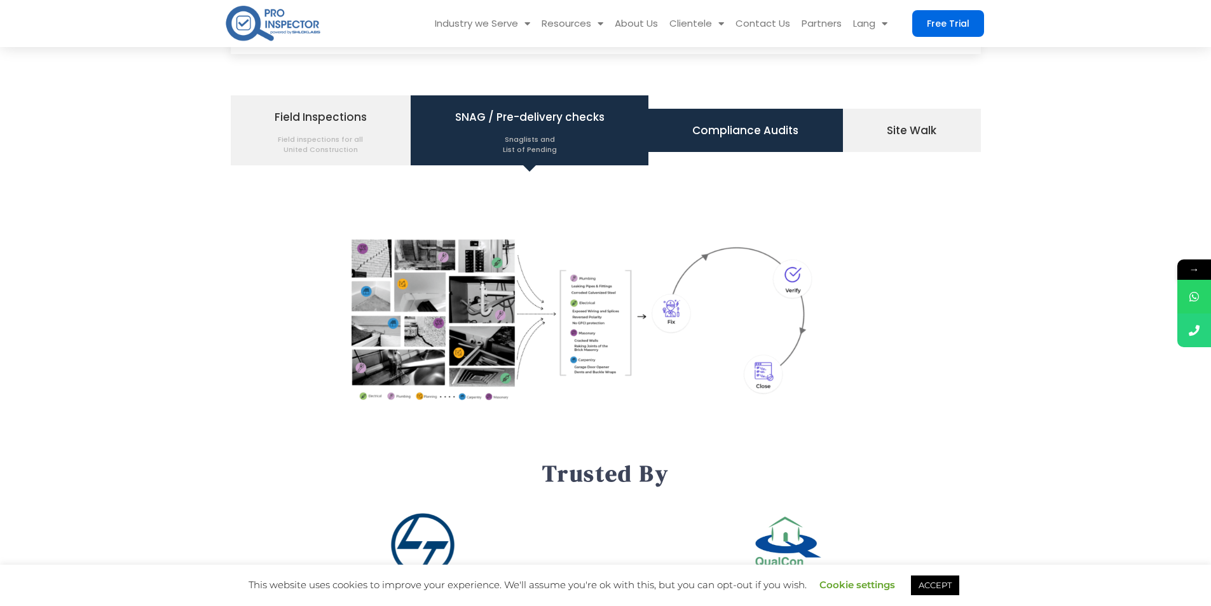
click at [734, 135] on span "Compliance Audits" at bounding box center [745, 131] width 106 height 22
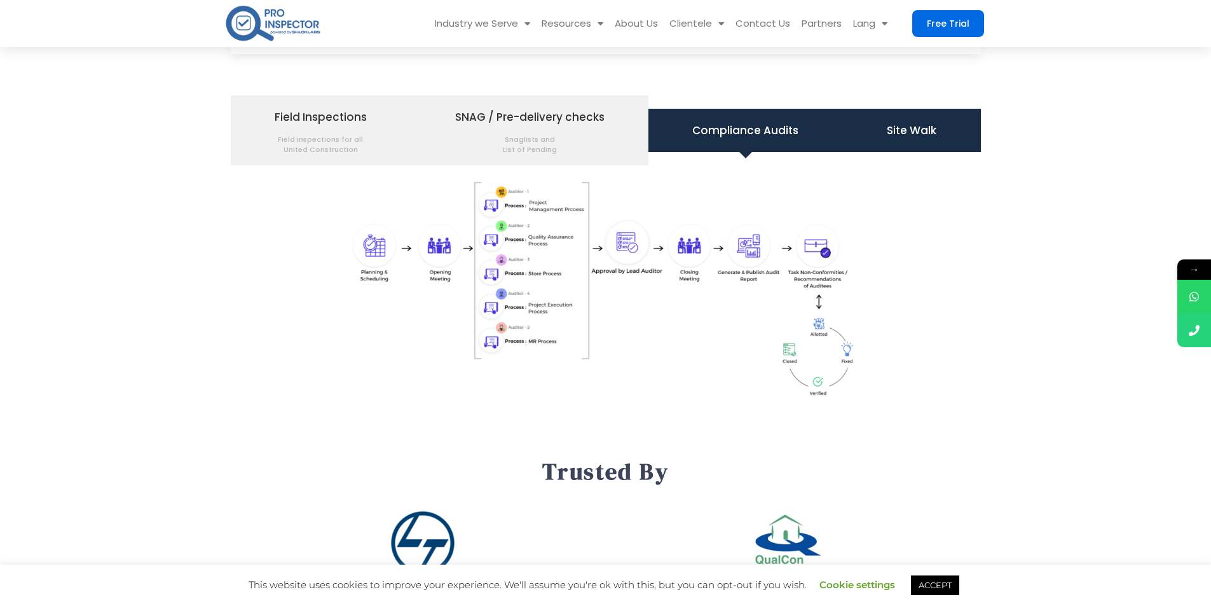
click at [910, 118] on li "Site Walk" at bounding box center [912, 130] width 138 height 43
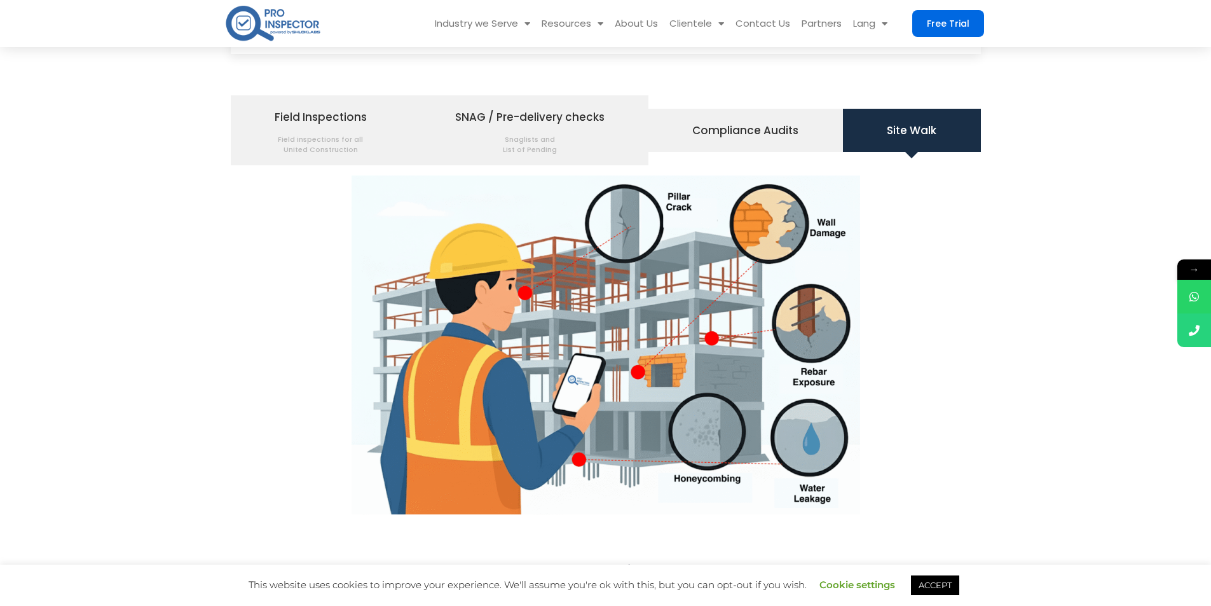
scroll to position [1589, 0]
